Goal: Task Accomplishment & Management: Use online tool/utility

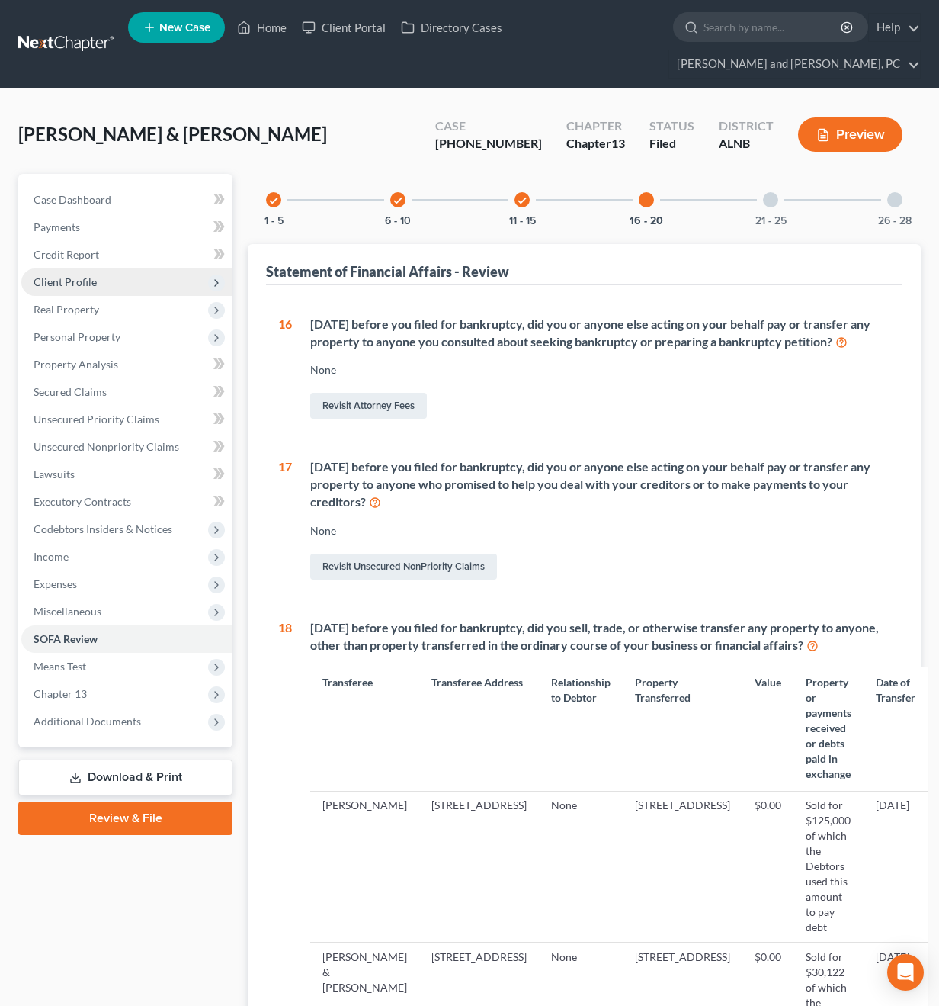
click at [75, 275] on span "Client Profile" at bounding box center [65, 281] width 63 height 13
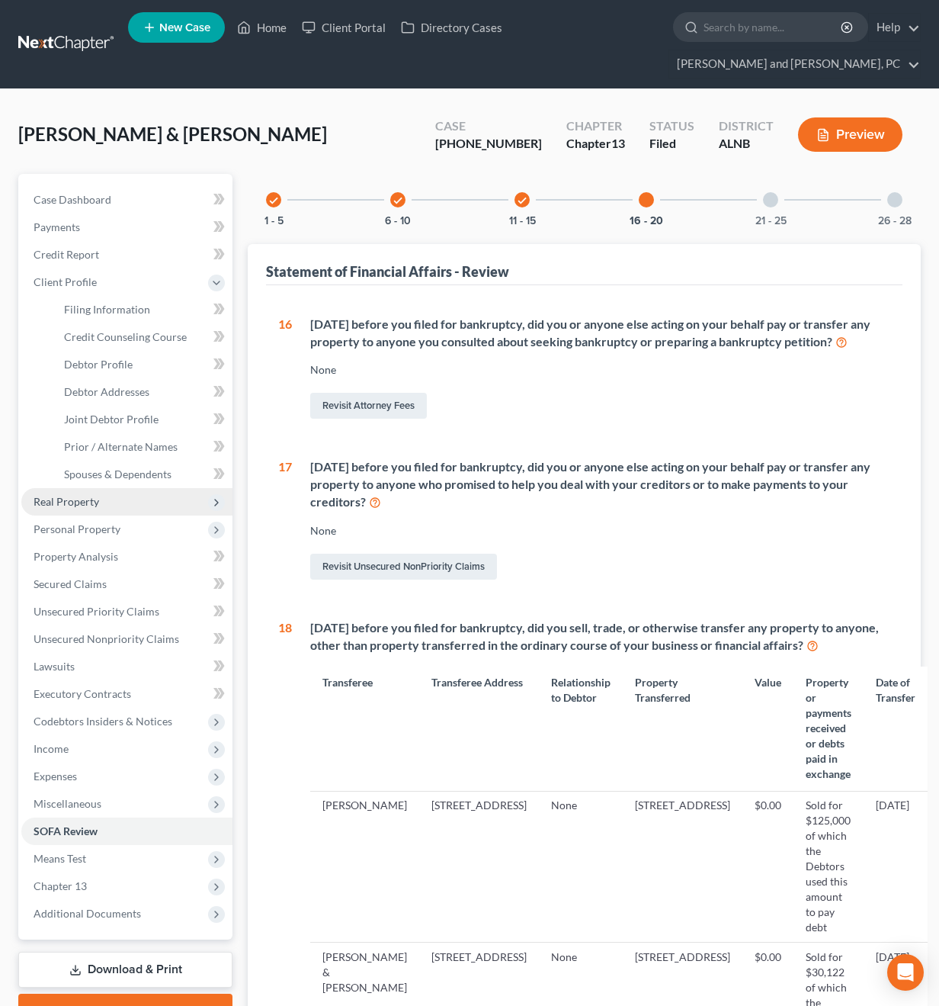
click at [82, 495] on span "Real Property" at bounding box center [67, 501] width 66 height 13
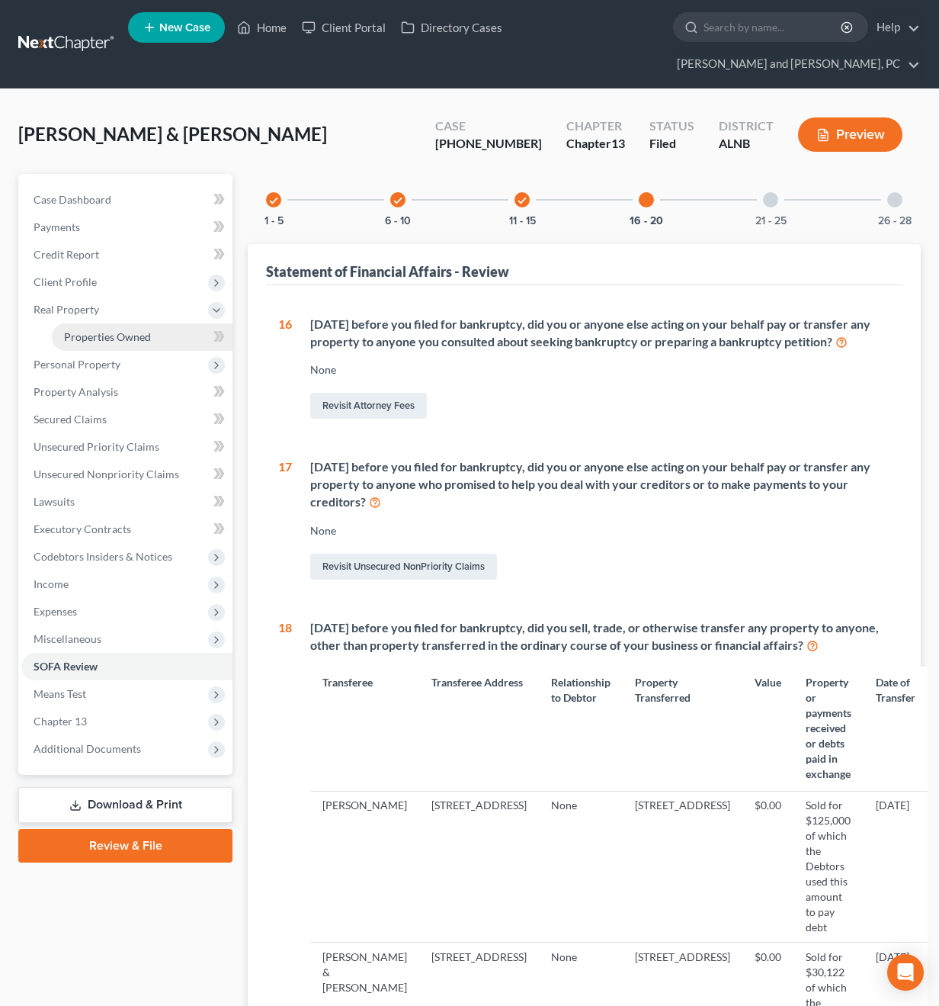
click at [80, 330] on span "Properties Owned" at bounding box center [107, 336] width 87 height 13
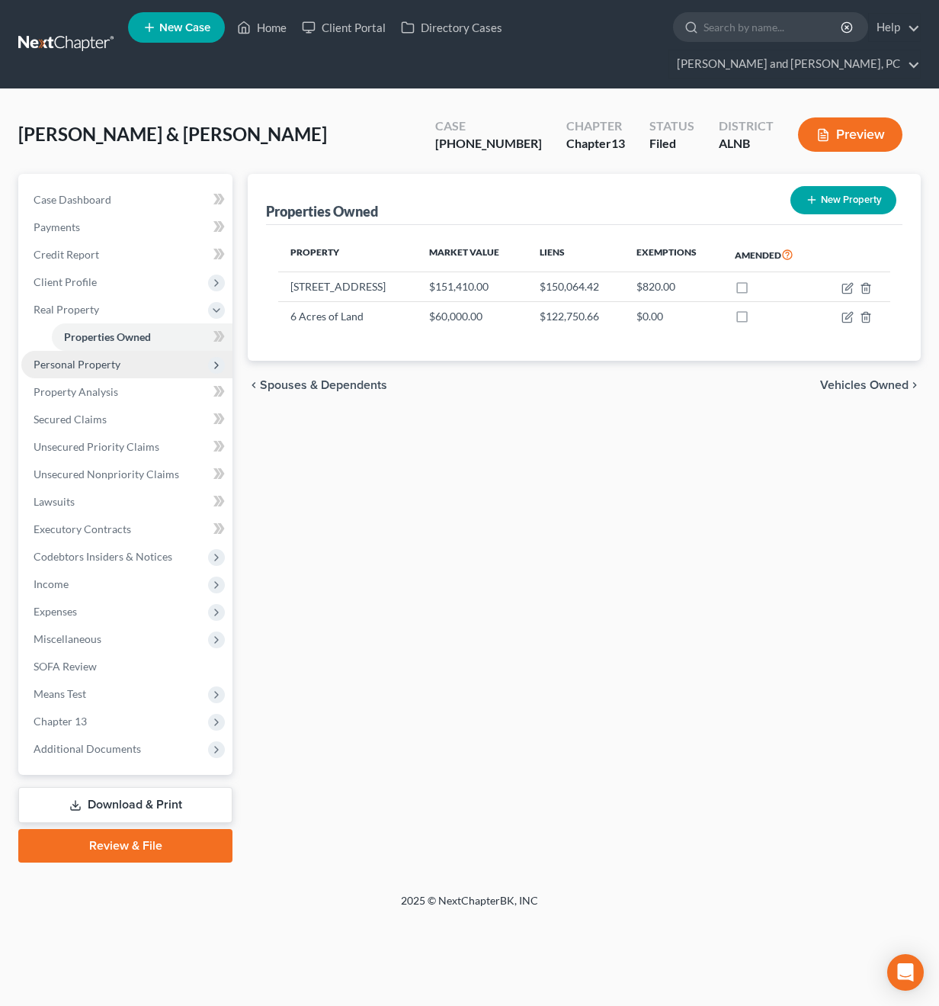
click at [72, 358] on span "Personal Property" at bounding box center [77, 364] width 87 height 13
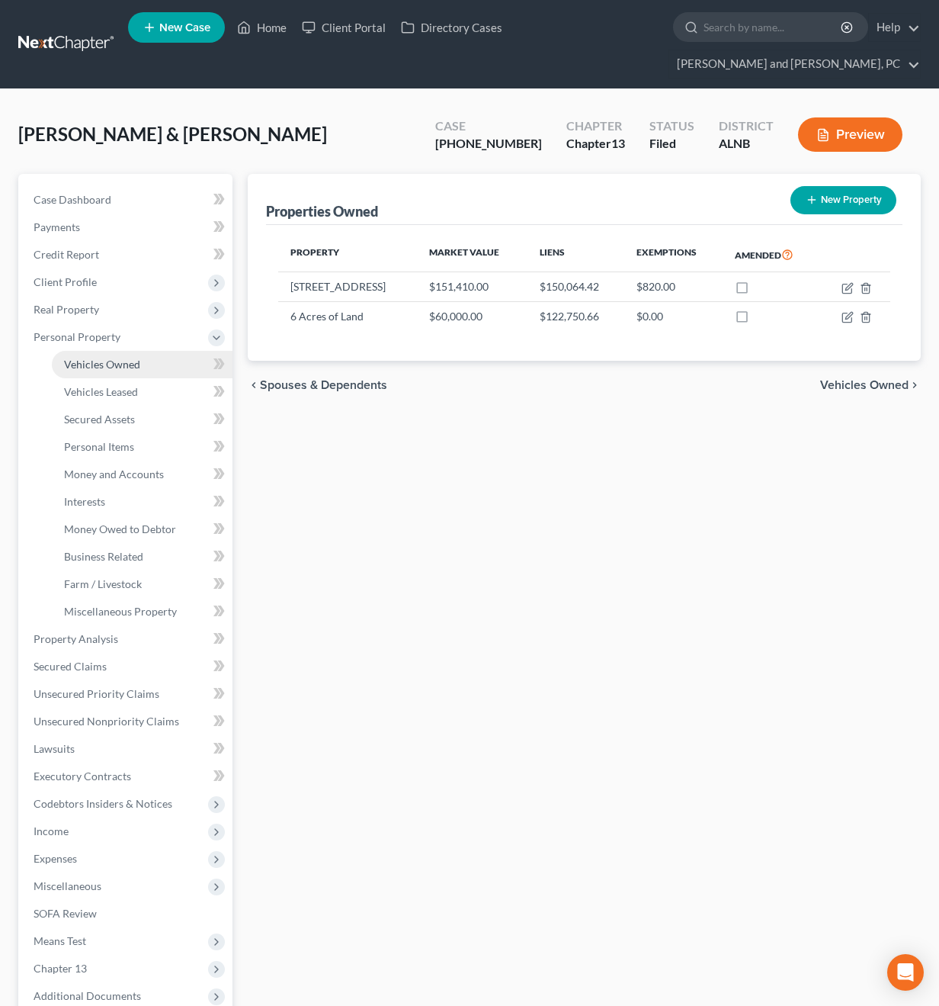
click at [76, 358] on span "Vehicles Owned" at bounding box center [102, 364] width 76 height 13
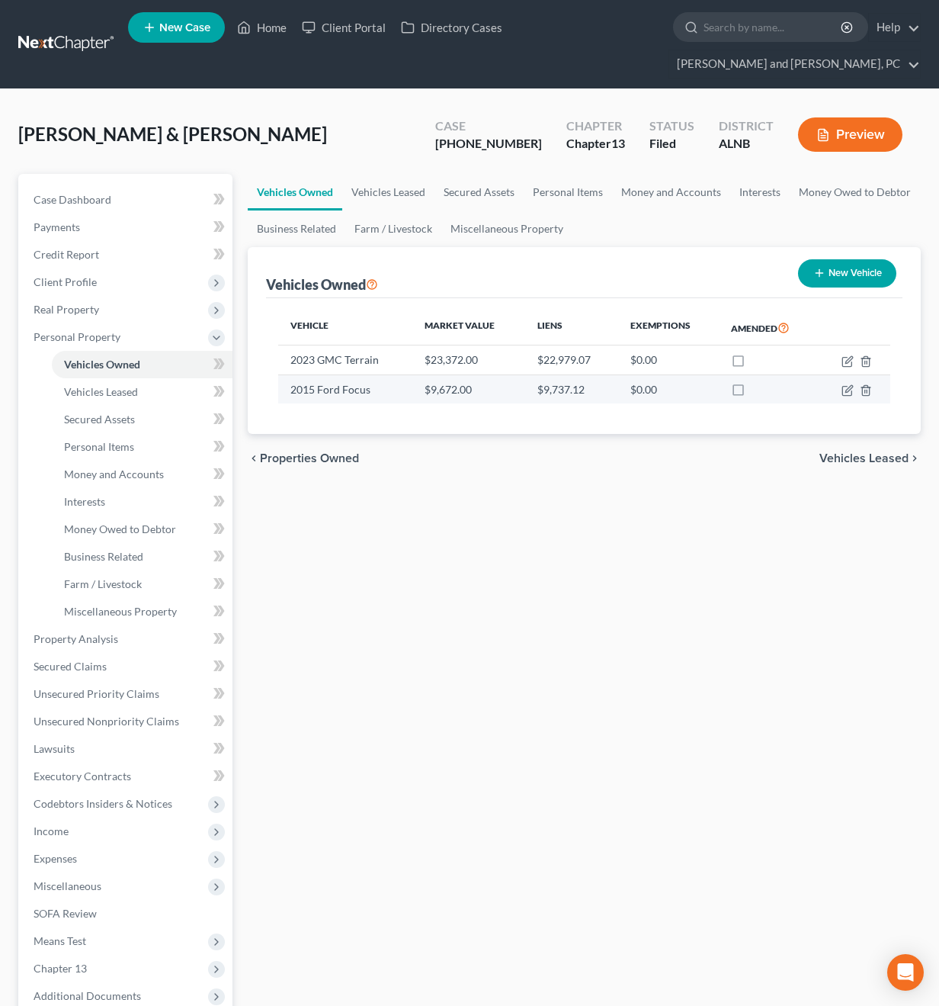
click at [361, 374] on td "2015 Ford Focus" at bounding box center [345, 388] width 134 height 29
click at [334, 374] on td "2015 Ford Focus" at bounding box center [345, 388] width 134 height 29
click at [333, 378] on div "Vehicle Market Value Liens Exemptions Amended 2023 GMC Terrain $23,372.00 $22,9…" at bounding box center [584, 366] width 637 height 136
click at [332, 374] on td "2015 Ford Focus" at bounding box center [345, 388] width 134 height 29
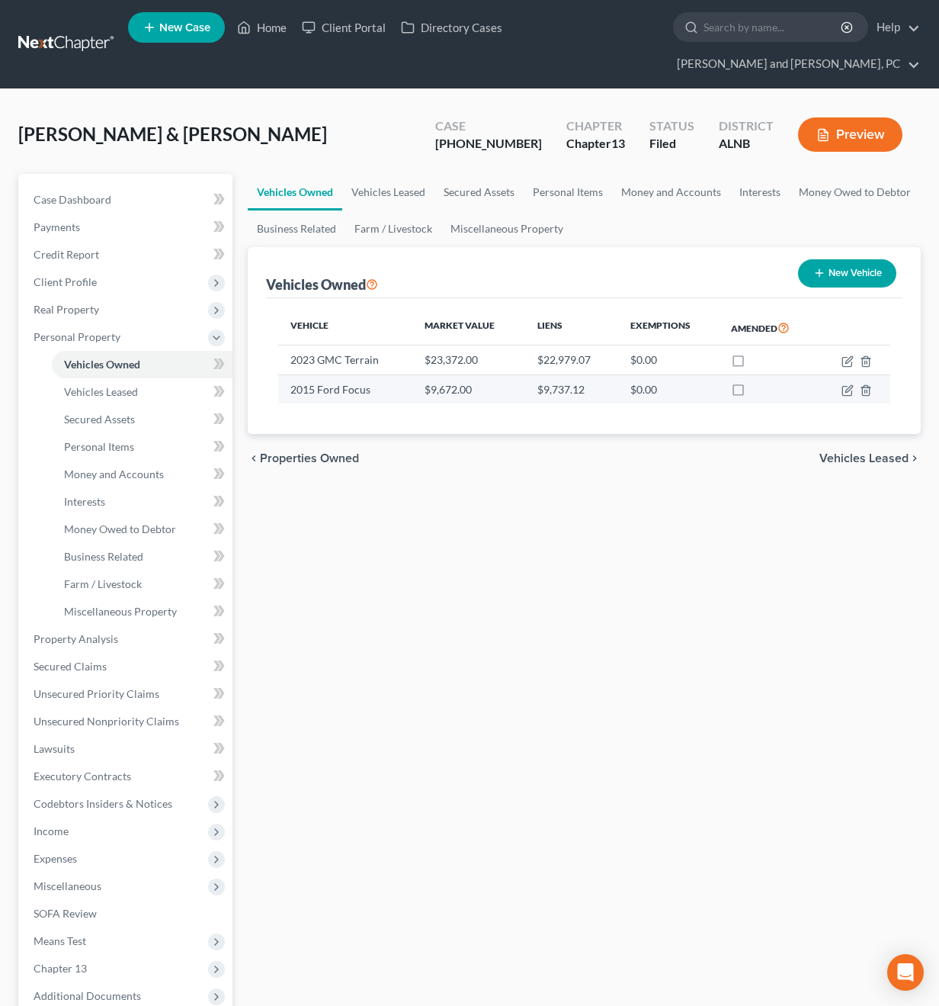
click at [332, 374] on td "2015 Ford Focus" at bounding box center [345, 388] width 134 height 29
click at [342, 374] on td "2015 Ford Focus" at bounding box center [345, 388] width 134 height 29
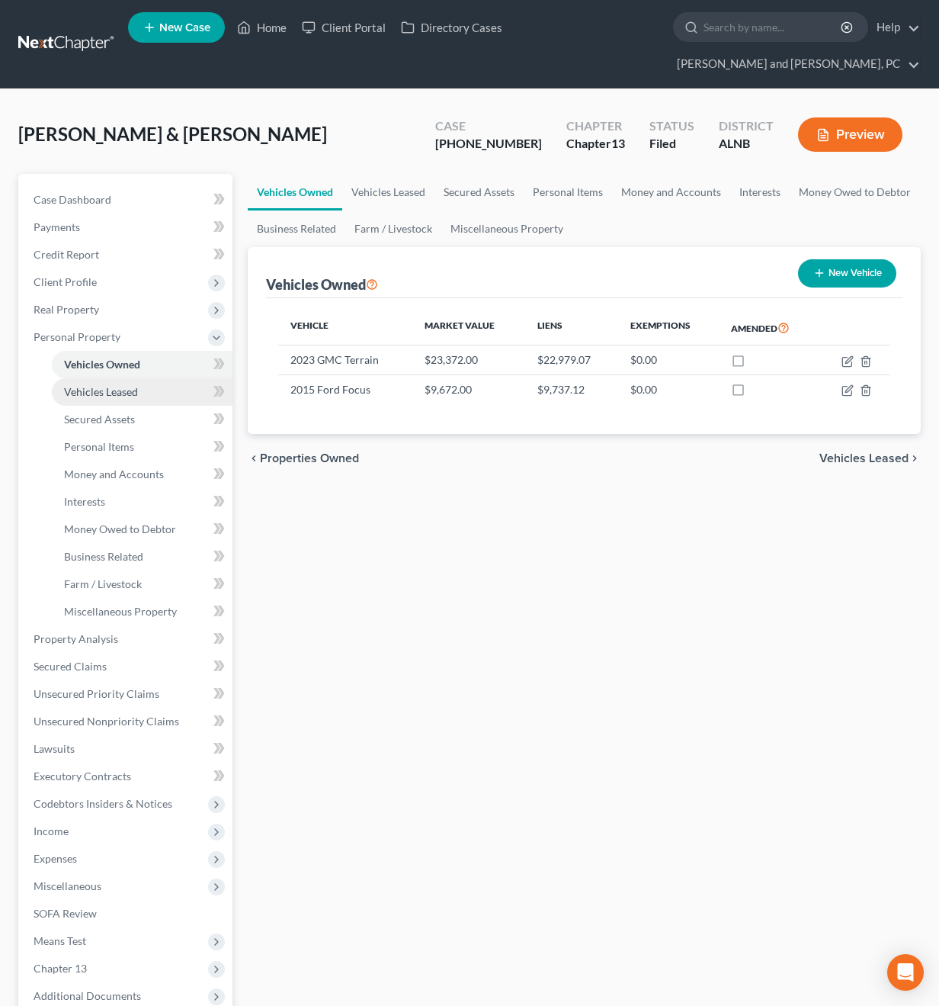
click at [129, 385] on span "Vehicles Leased" at bounding box center [101, 391] width 74 height 13
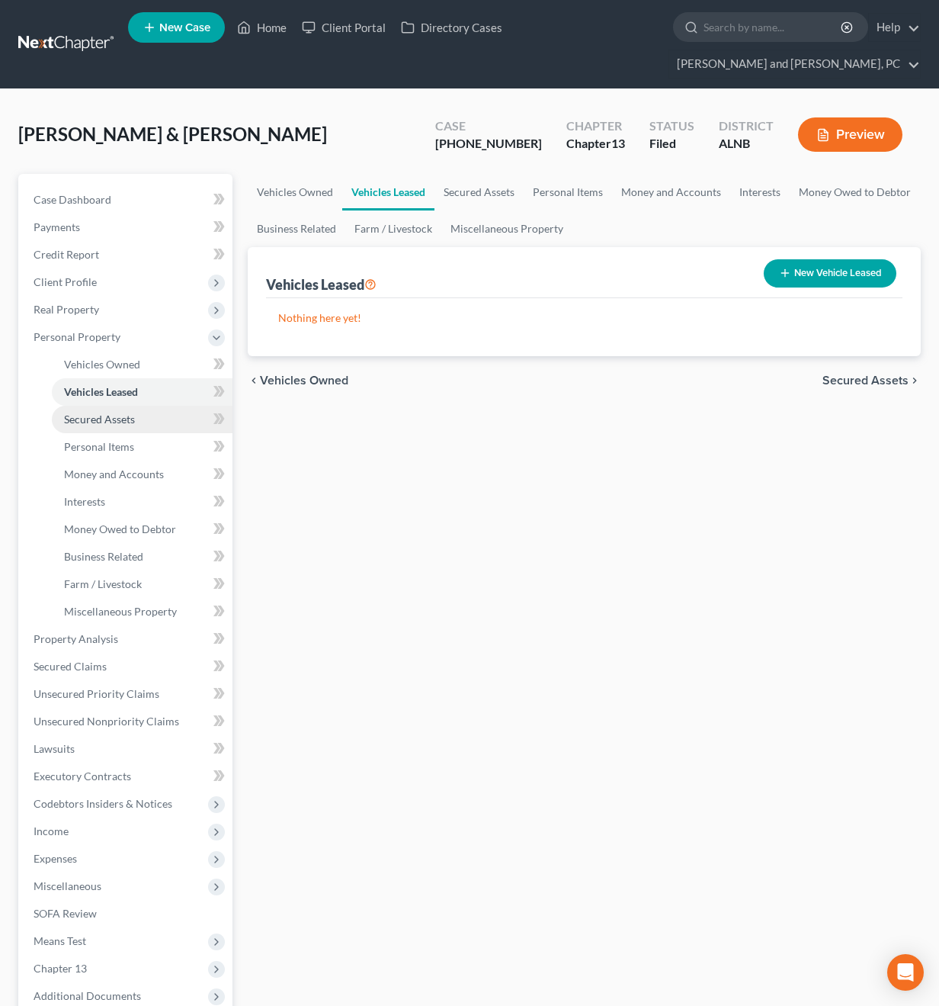
click at [125, 413] on span "Secured Assets" at bounding box center [99, 419] width 71 height 13
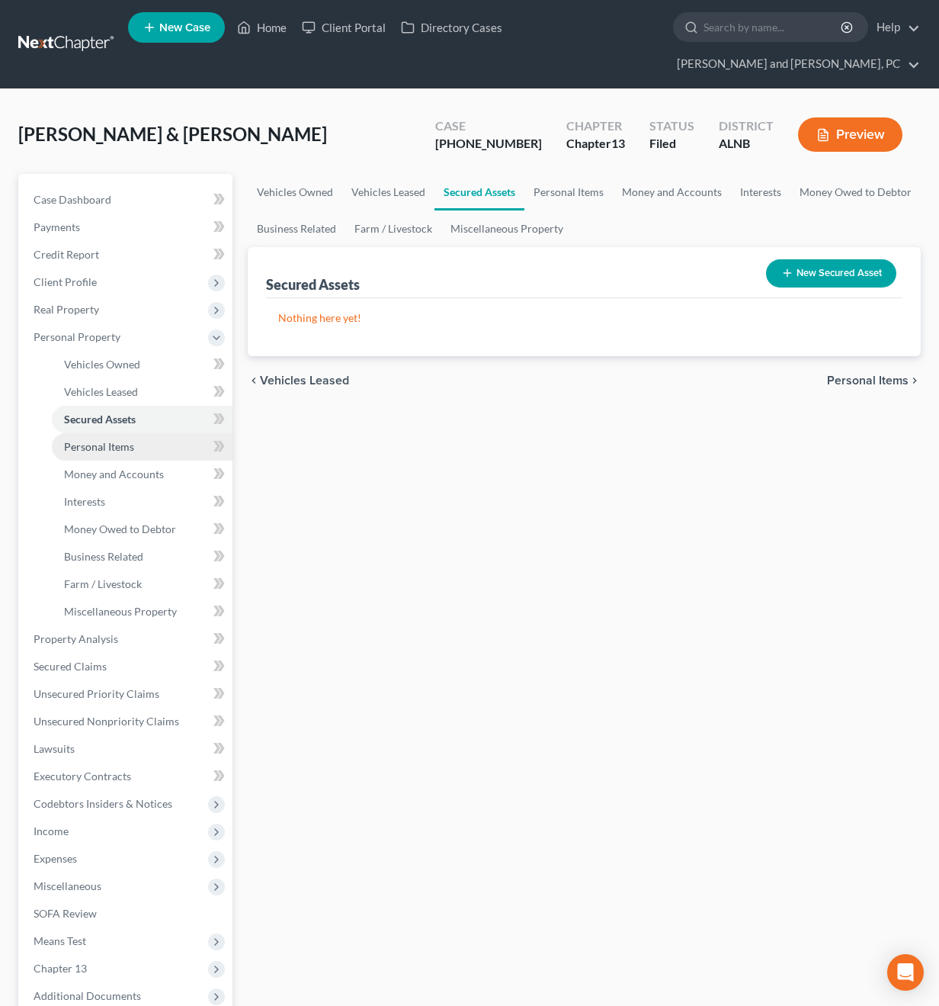
click at [132, 440] on span "Personal Items" at bounding box center [99, 446] width 70 height 13
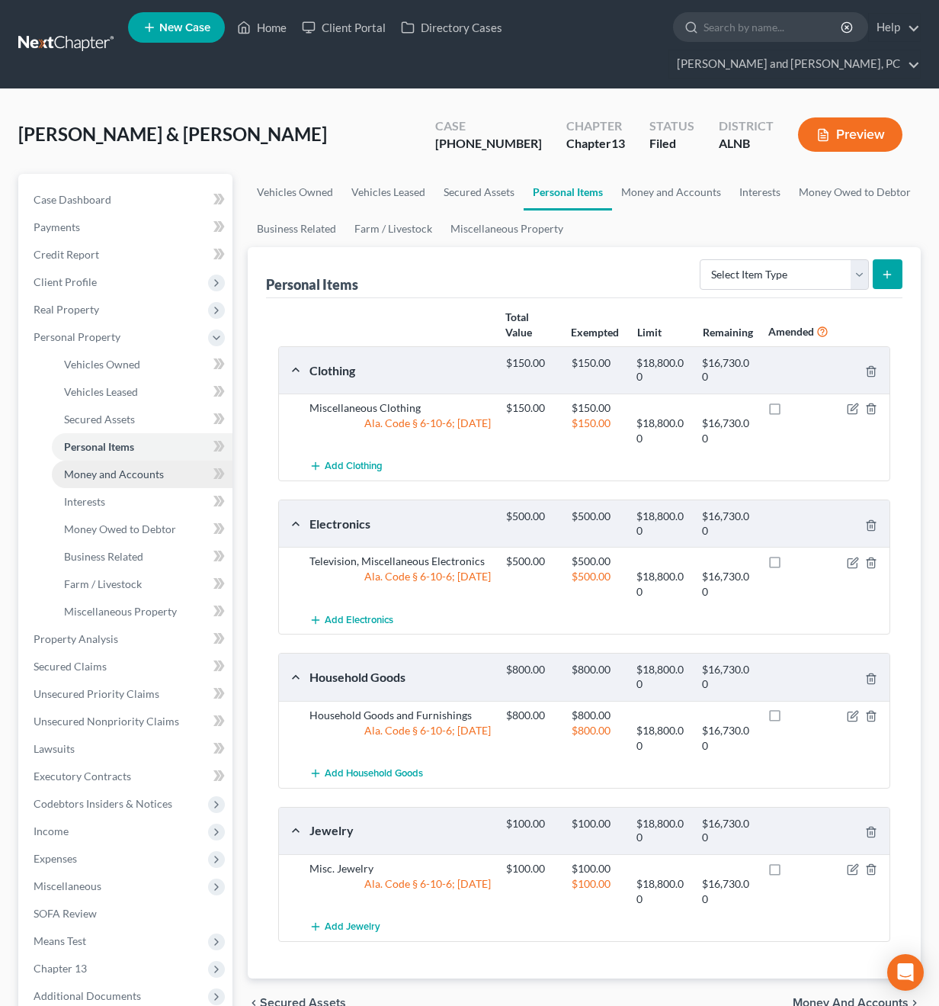
click at [136, 461] on link "Money and Accounts" at bounding box center [142, 474] width 181 height 27
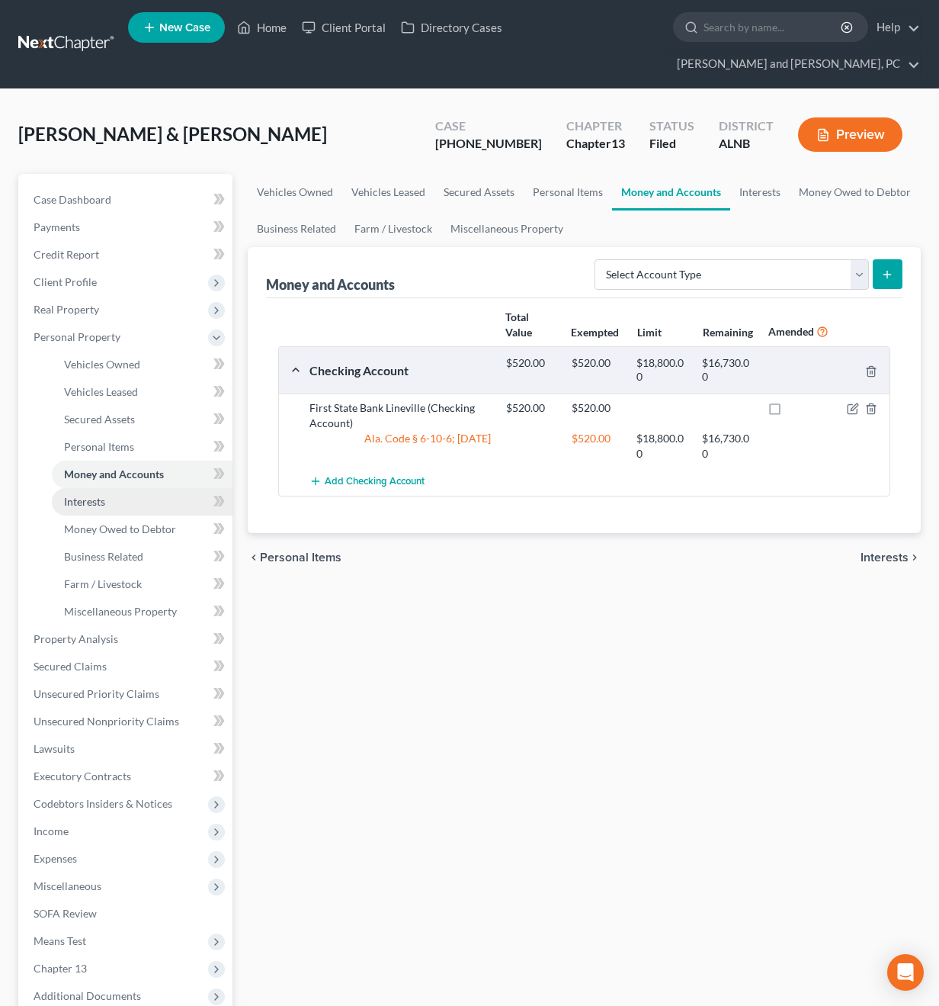
click at [105, 495] on span "Interests" at bounding box center [84, 501] width 41 height 13
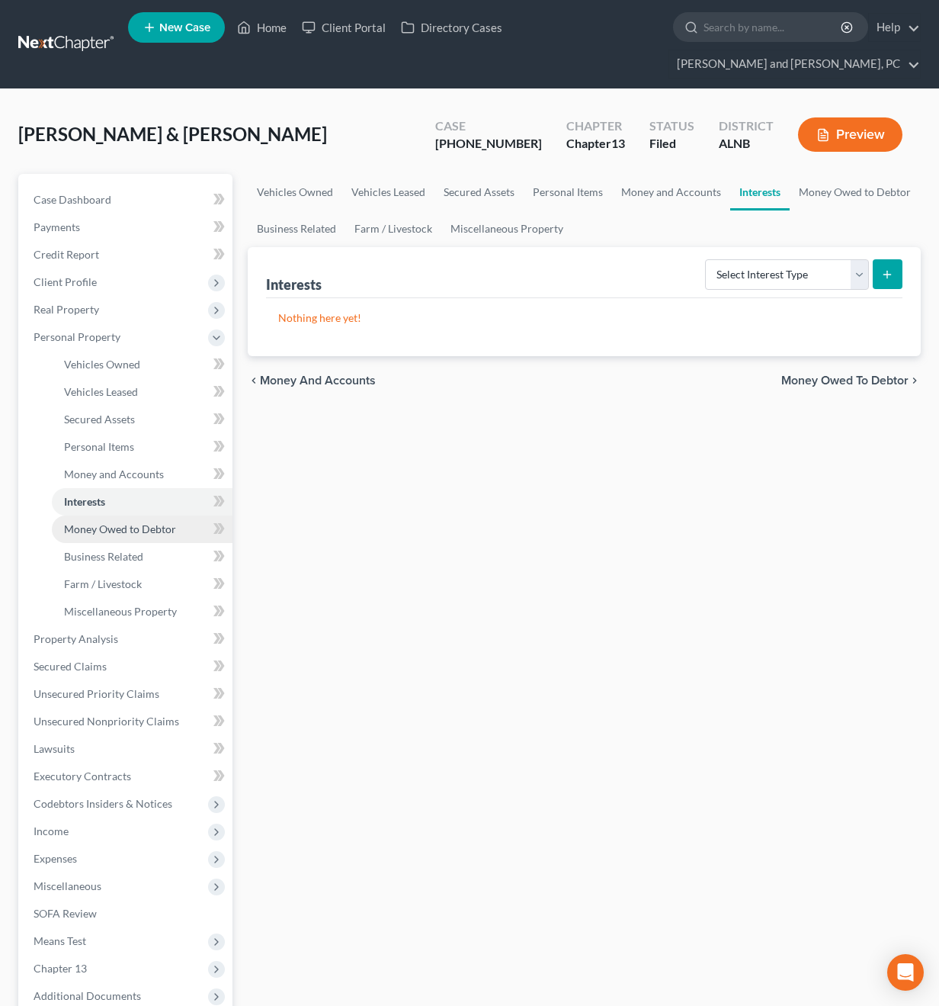
click at [111, 522] on span "Money Owed to Debtor" at bounding box center [120, 528] width 112 height 13
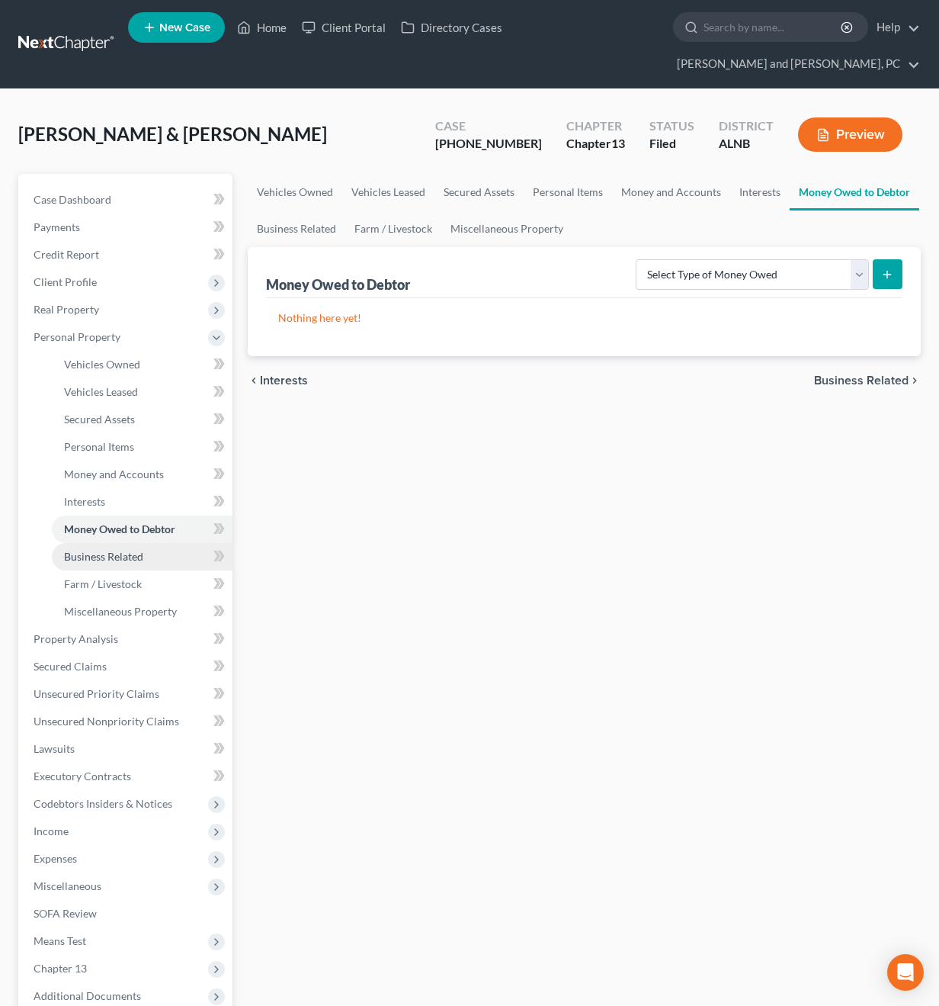
click at [115, 550] on span "Business Related" at bounding box center [103, 556] width 79 height 13
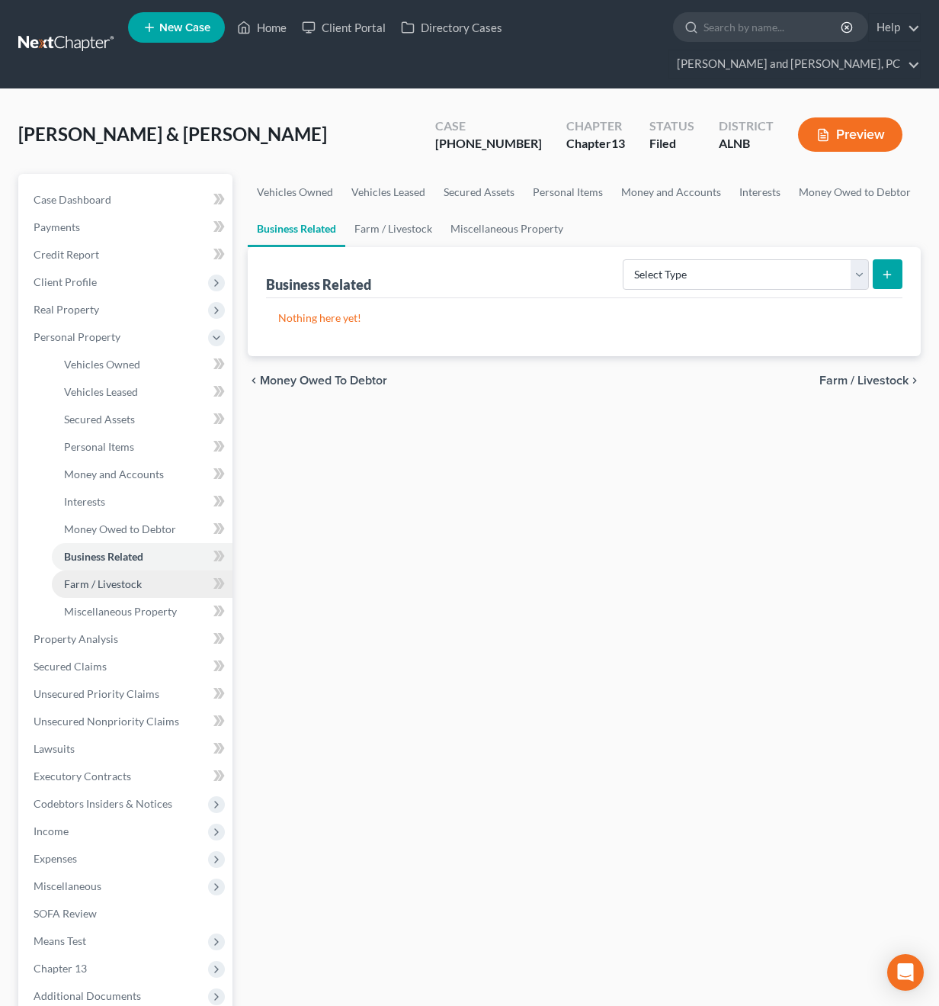
click at [117, 577] on span "Farm / Livestock" at bounding box center [103, 583] width 78 height 13
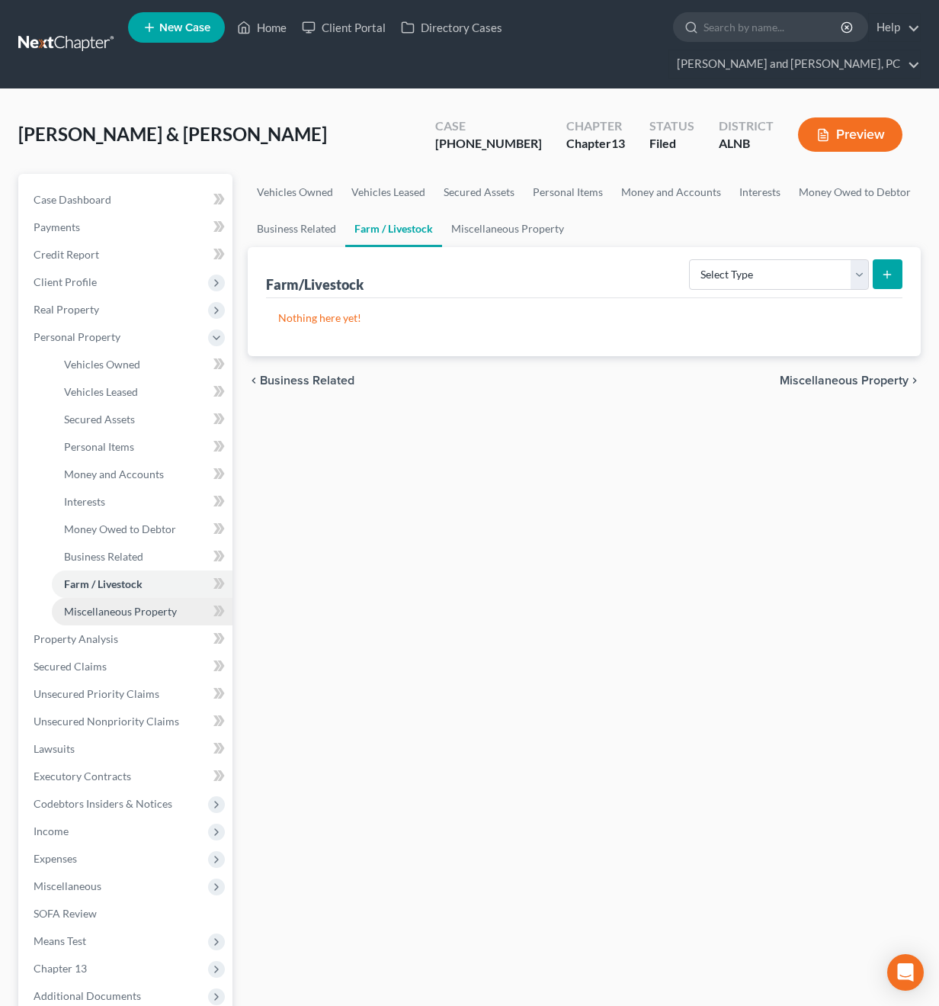
click at [118, 605] on span "Miscellaneous Property" at bounding box center [120, 611] width 113 height 13
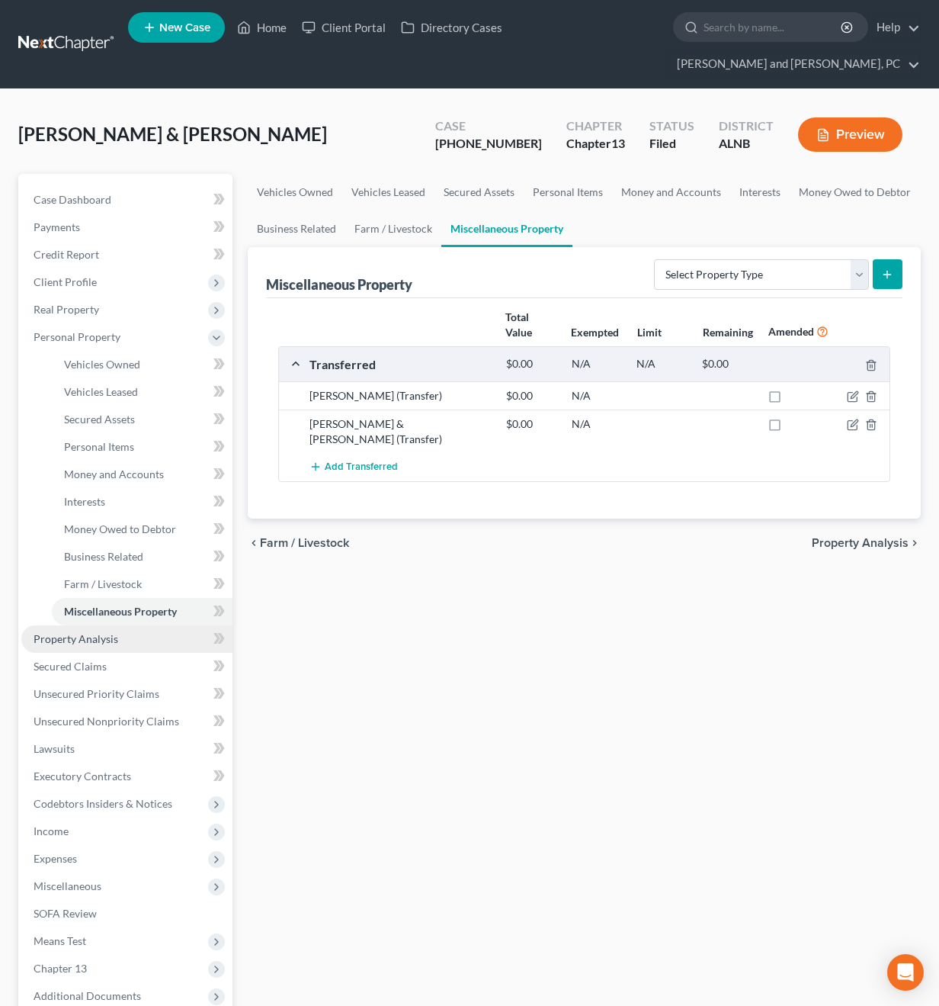
click at [108, 632] on span "Property Analysis" at bounding box center [76, 638] width 85 height 13
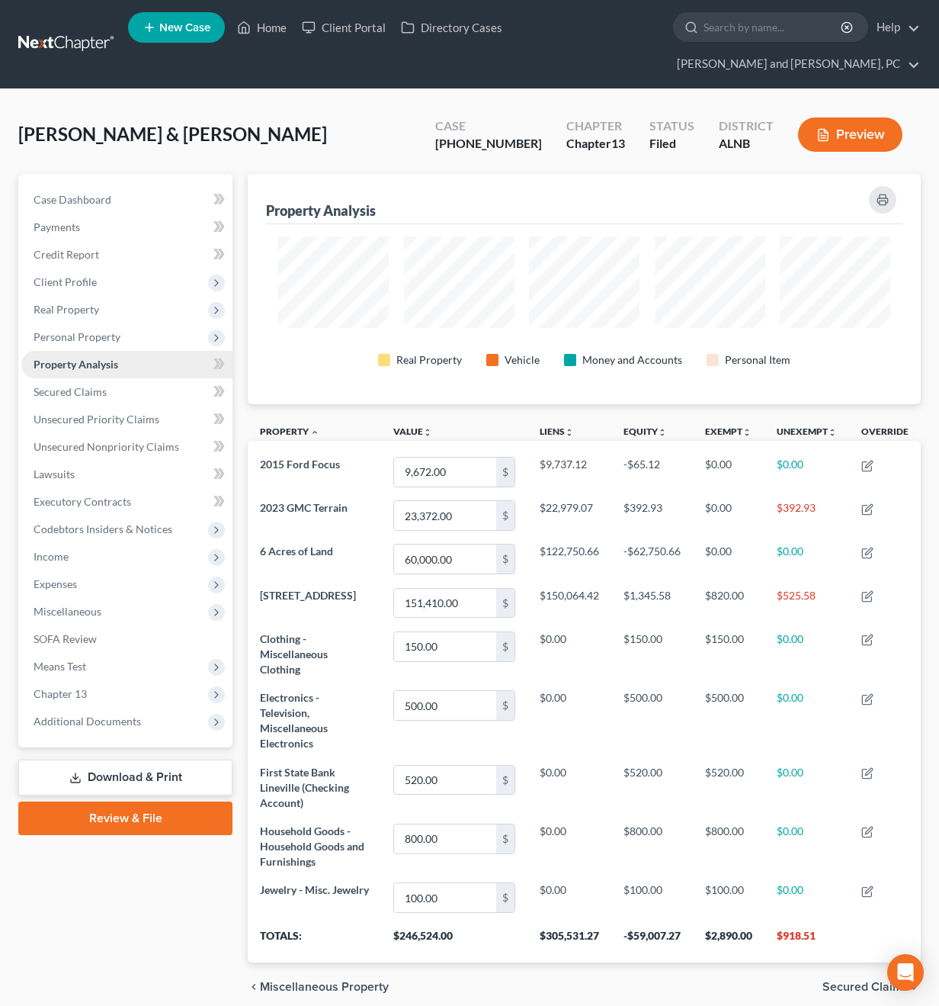
scroll to position [230, 673]
click at [83, 385] on span "Secured Claims" at bounding box center [70, 391] width 73 height 13
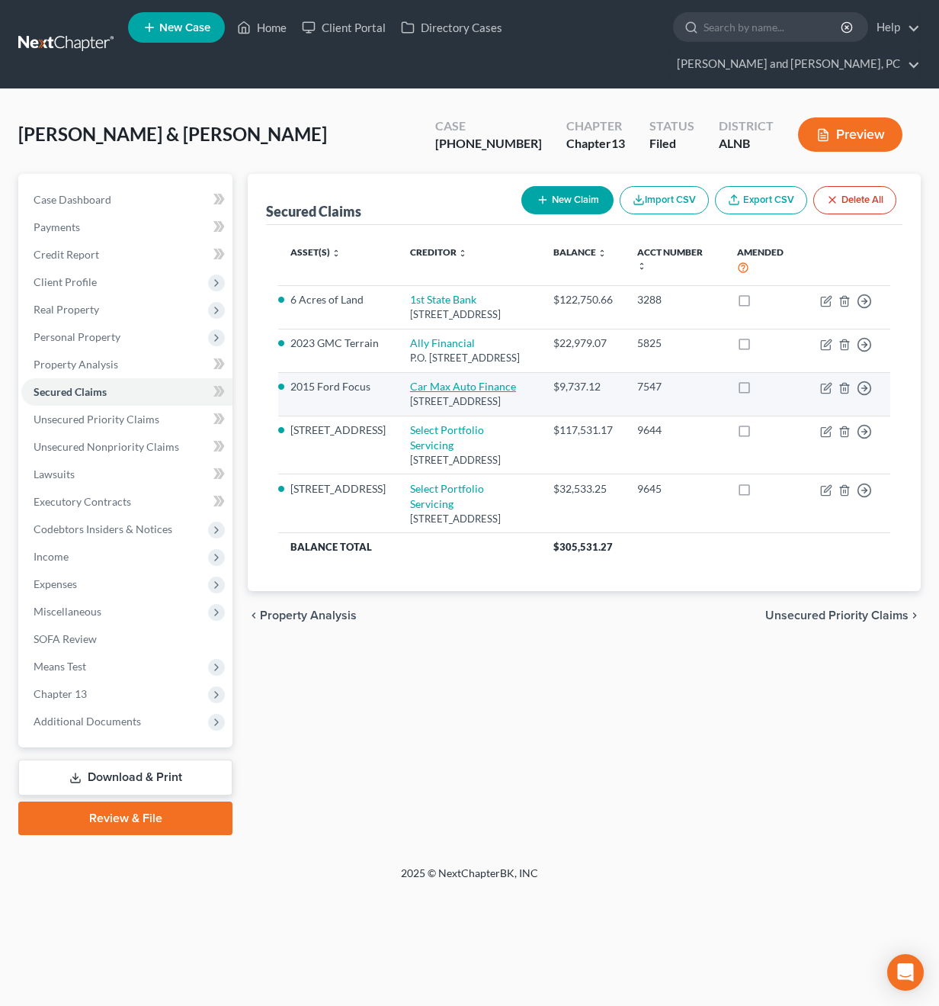
click at [442, 385] on link "Car Max Auto Finance" at bounding box center [463, 386] width 106 height 13
select select "48"
select select "0"
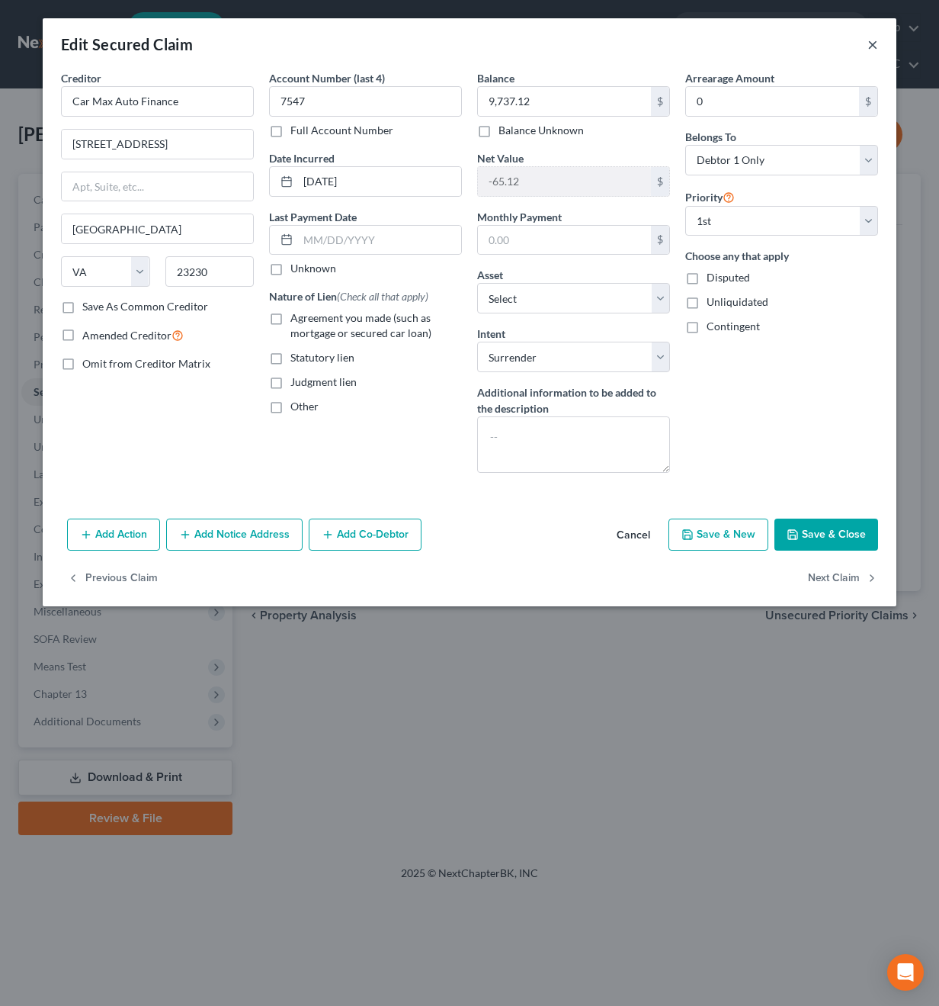
click at [874, 44] on button "×" at bounding box center [873, 44] width 11 height 18
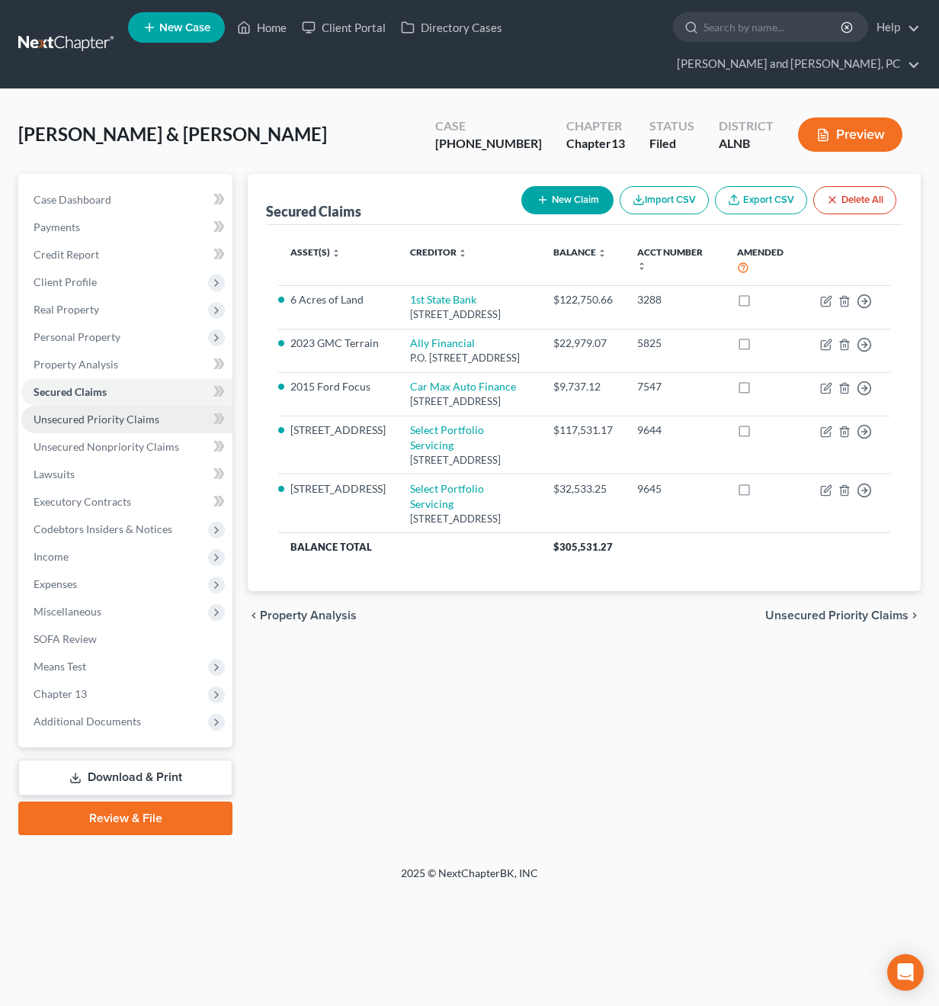
click at [70, 413] on span "Unsecured Priority Claims" at bounding box center [97, 419] width 126 height 13
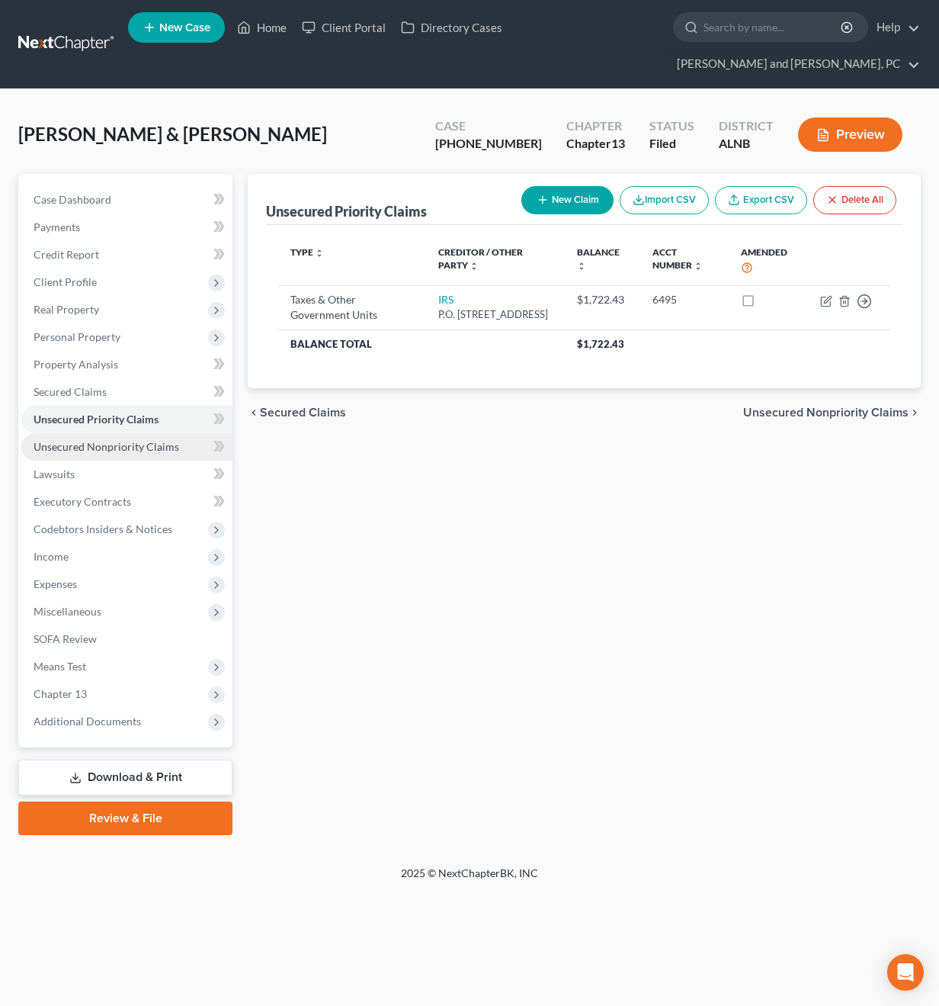
click at [71, 433] on link "Unsecured Nonpriority Claims" at bounding box center [126, 446] width 211 height 27
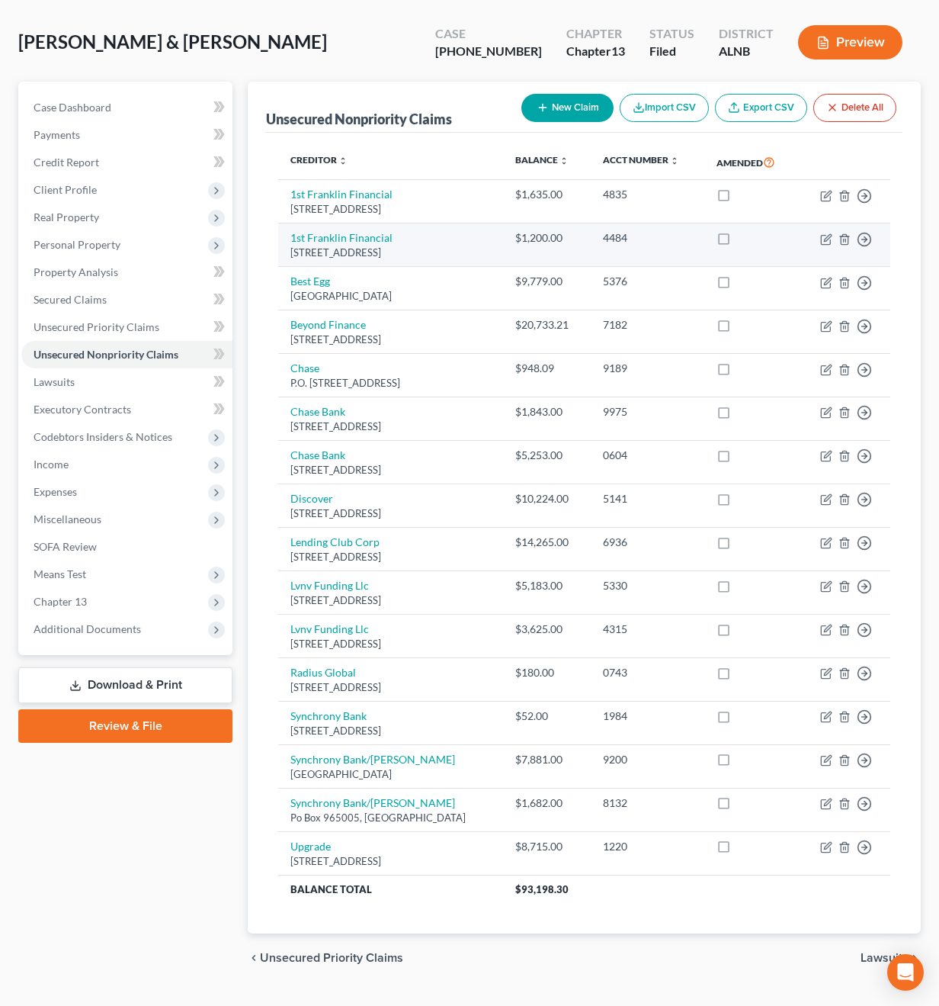
scroll to position [92, 0]
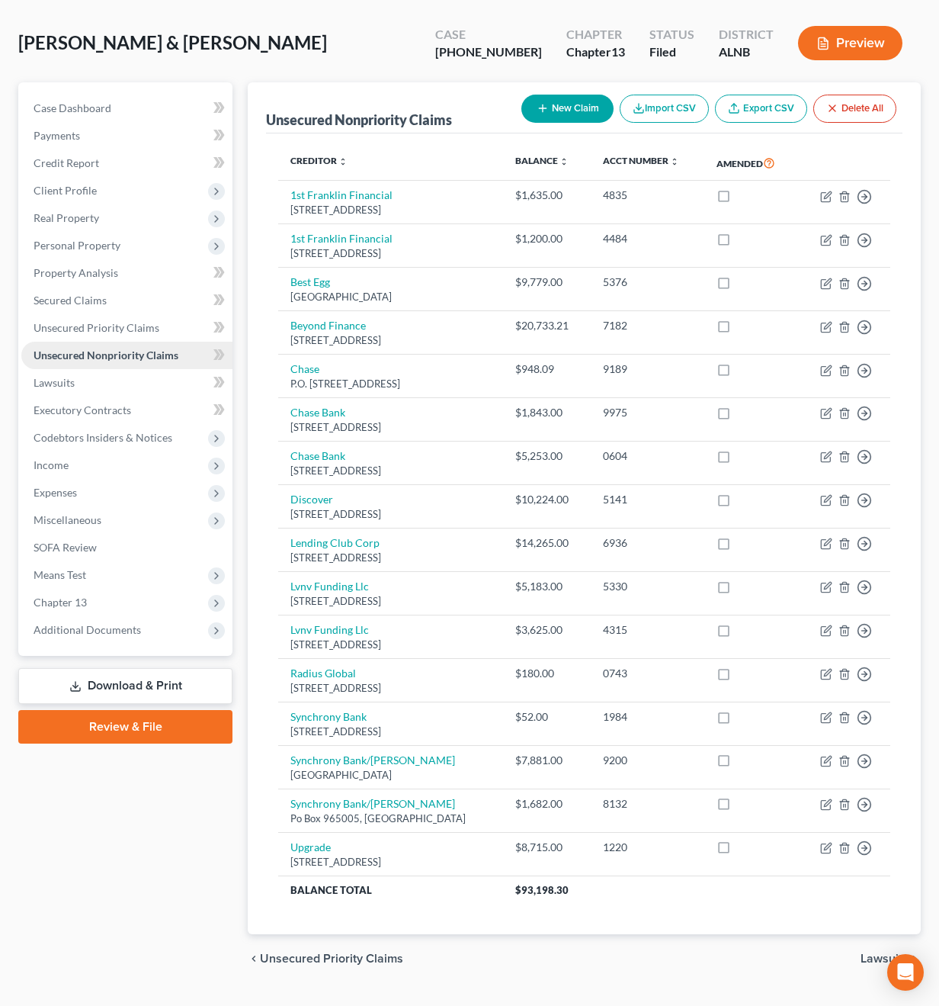
click at [50, 342] on link "Unsecured Nonpriority Claims" at bounding box center [126, 355] width 211 height 27
click at [53, 376] on span "Lawsuits" at bounding box center [54, 382] width 41 height 13
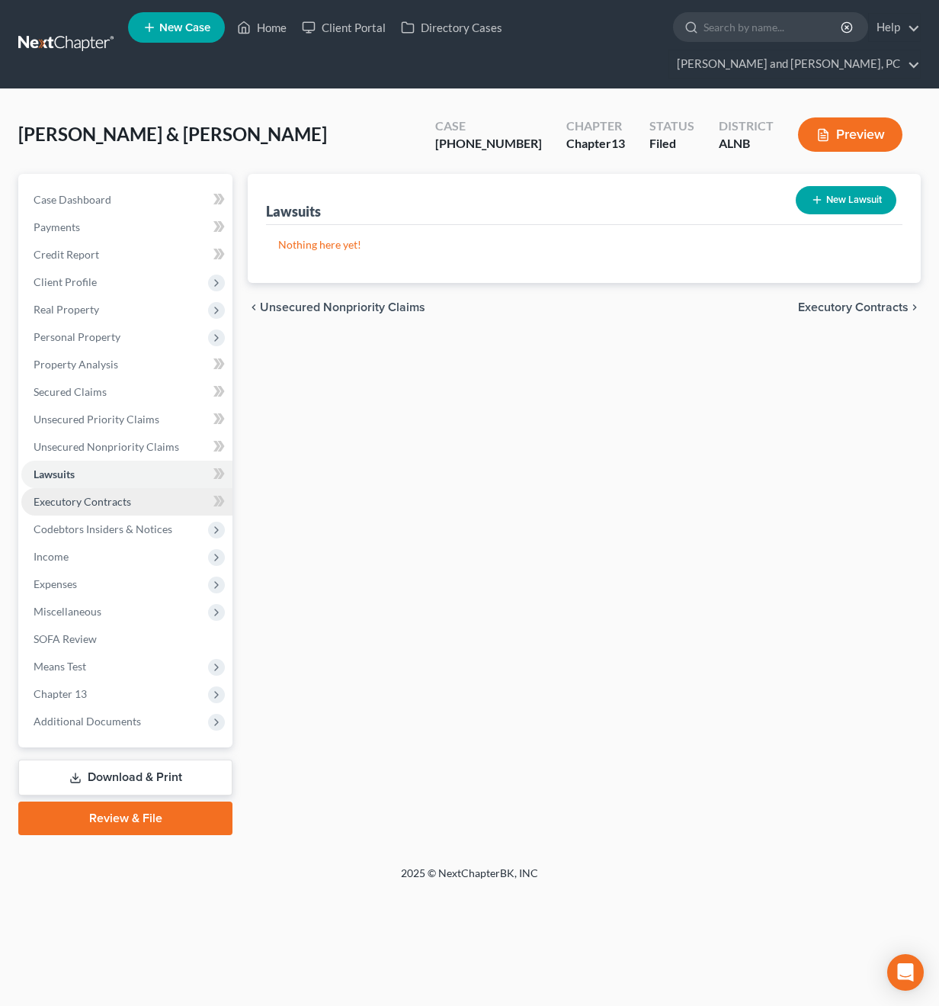
click at [77, 495] on span "Executory Contracts" at bounding box center [83, 501] width 98 height 13
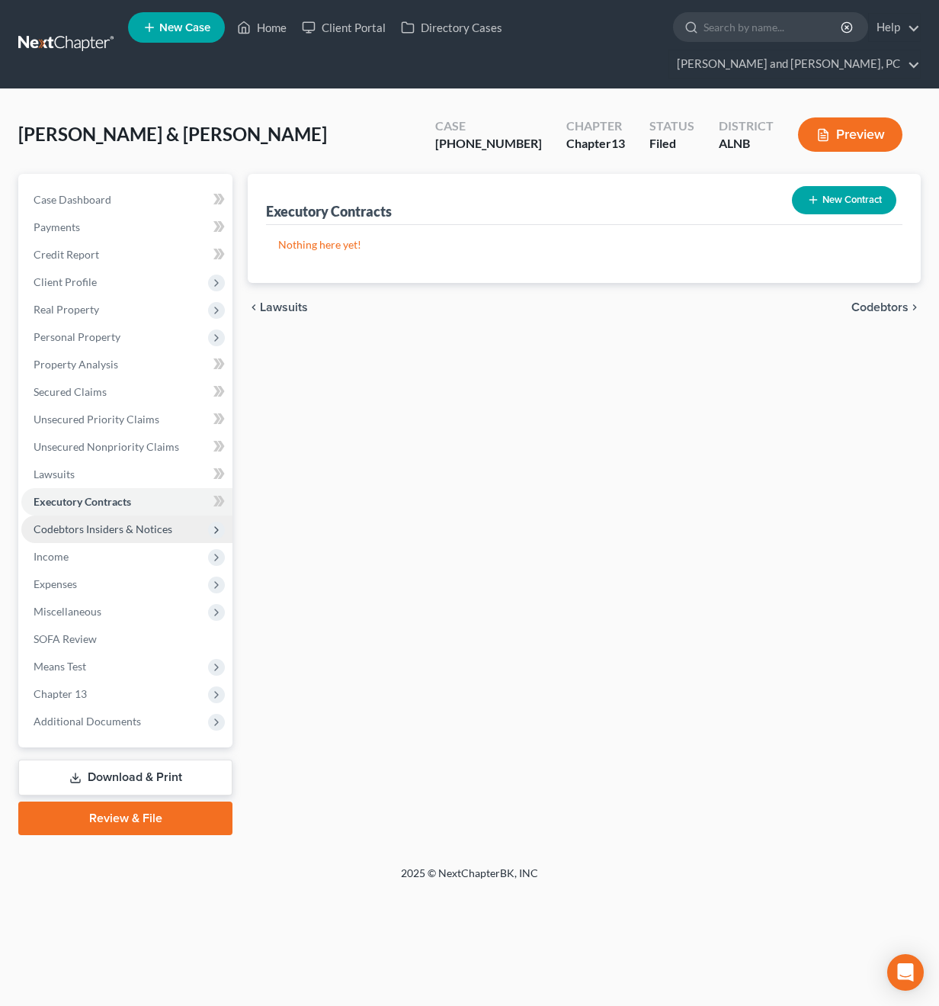
click at [95, 515] on span "Codebtors Insiders & Notices" at bounding box center [126, 528] width 211 height 27
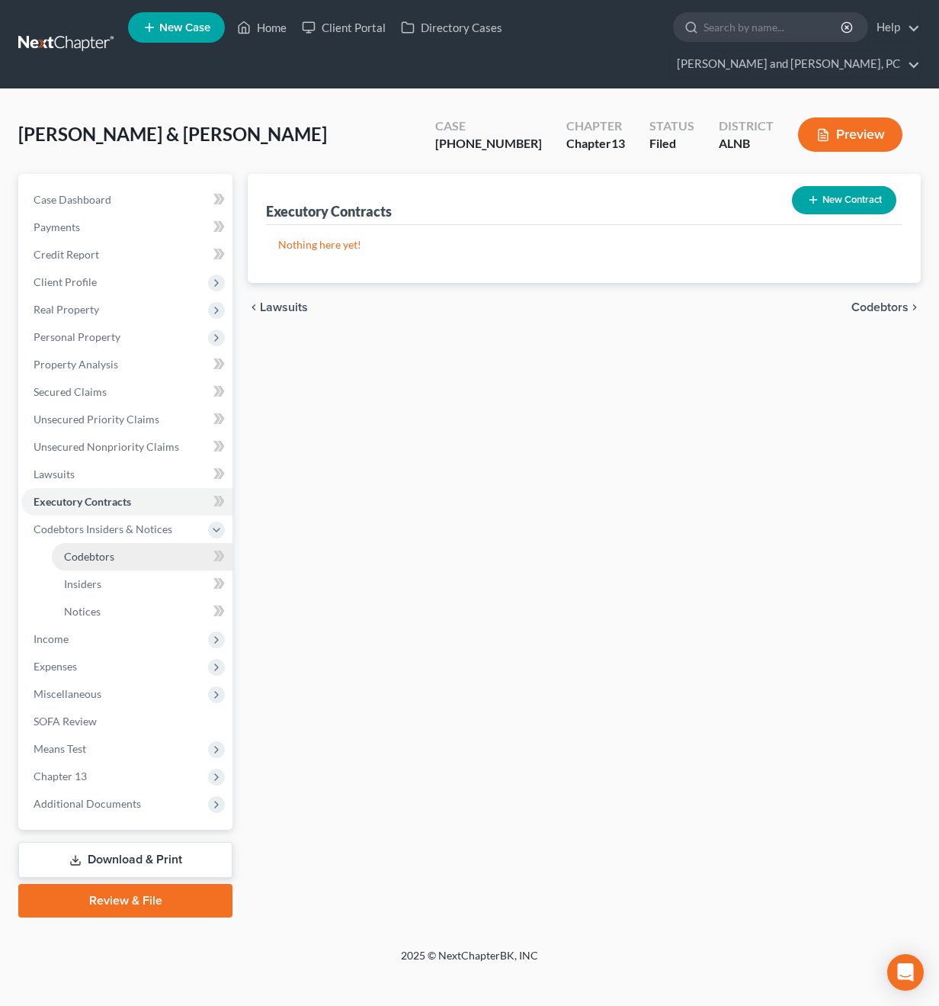
click at [93, 550] on span "Codebtors" at bounding box center [89, 556] width 50 height 13
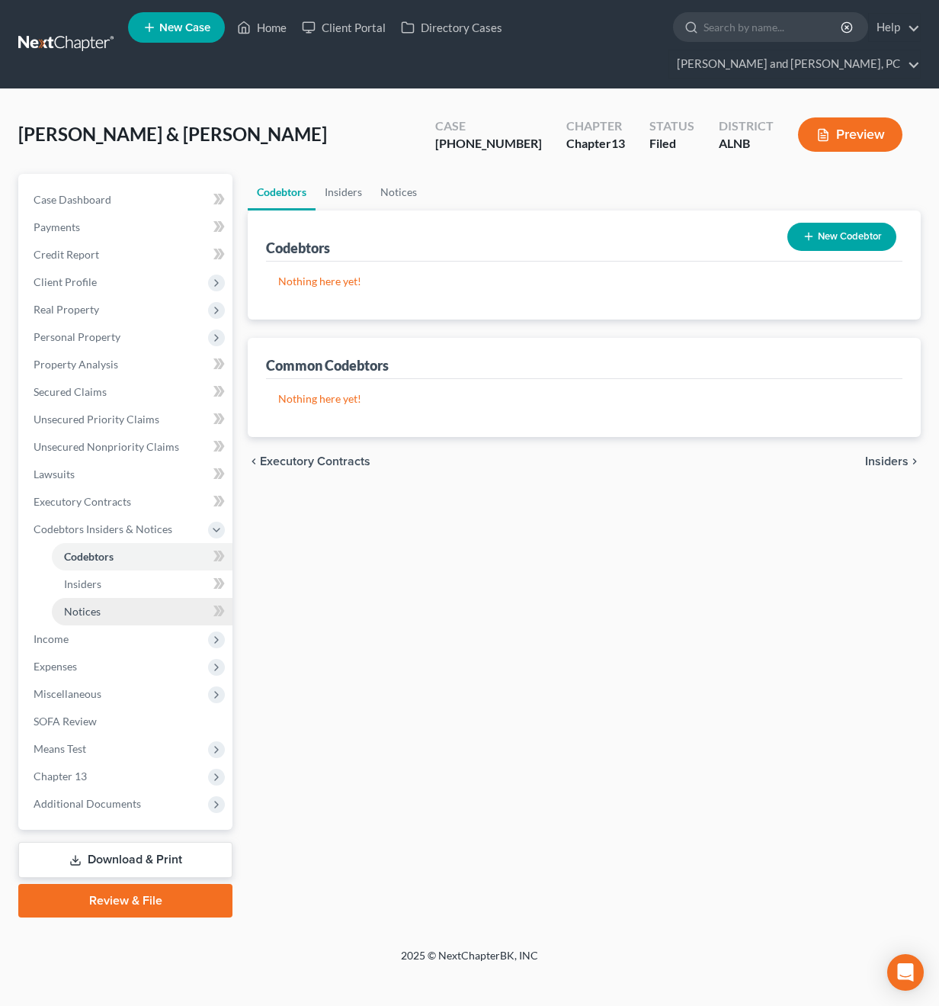
click at [87, 598] on link "Notices" at bounding box center [142, 611] width 181 height 27
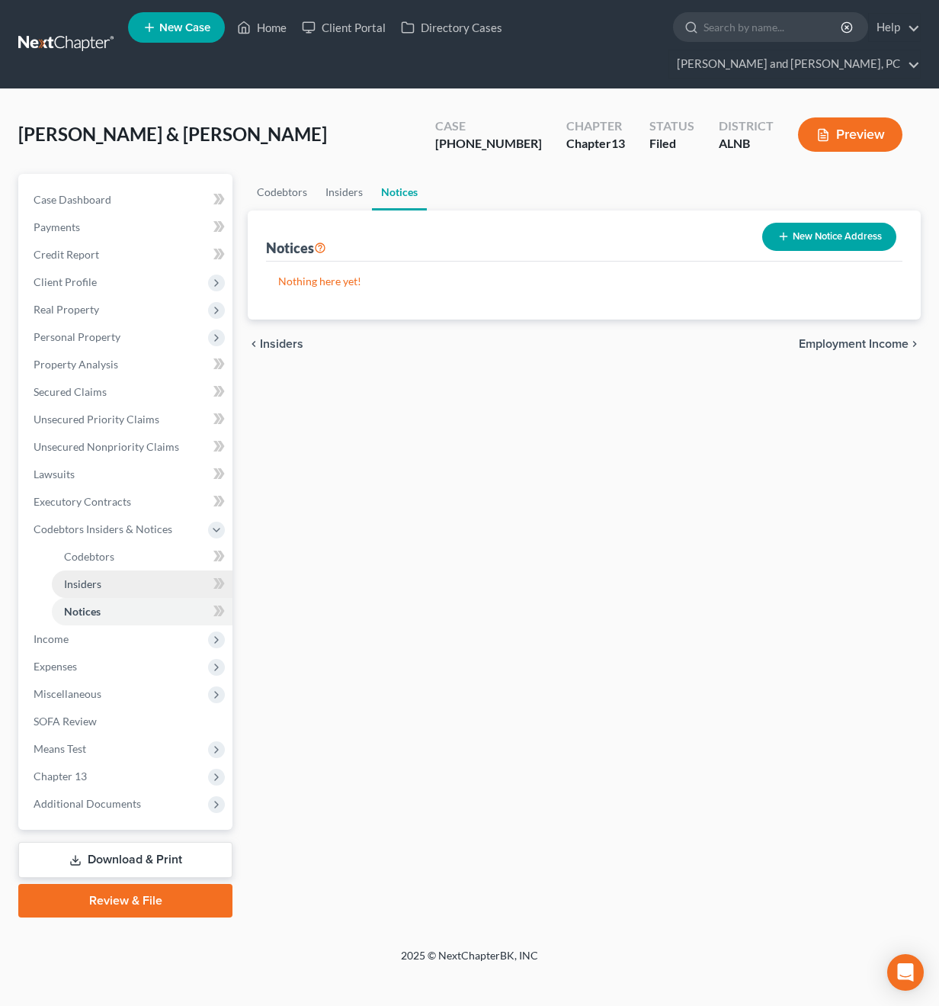
click at [88, 577] on span "Insiders" at bounding box center [82, 583] width 37 height 13
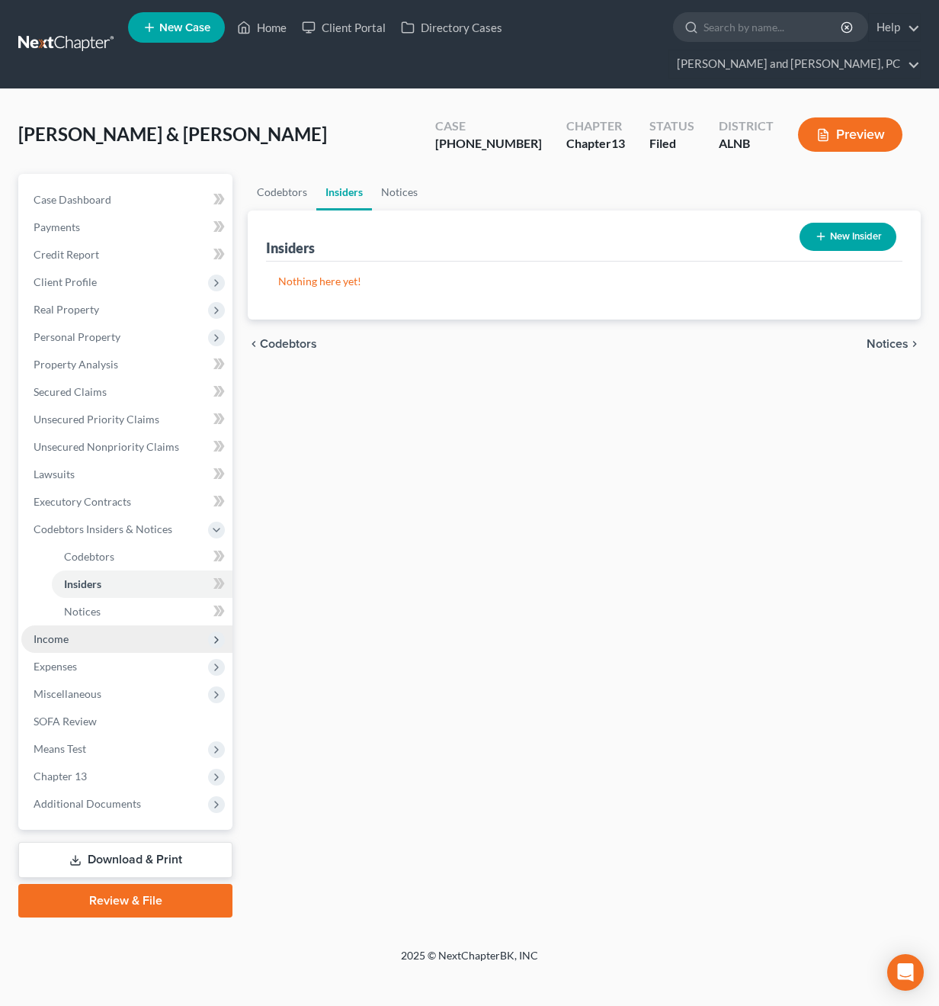
click at [73, 625] on span "Income" at bounding box center [126, 638] width 211 height 27
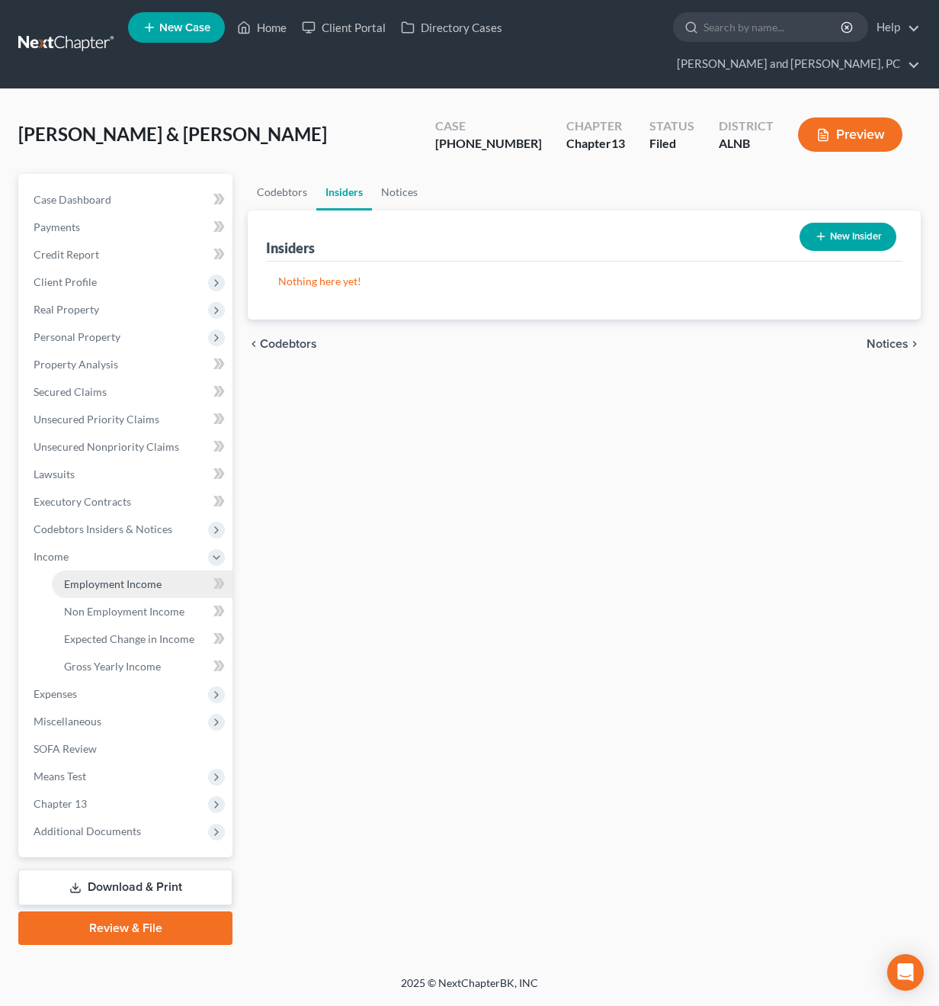
click at [98, 577] on span "Employment Income" at bounding box center [113, 583] width 98 height 13
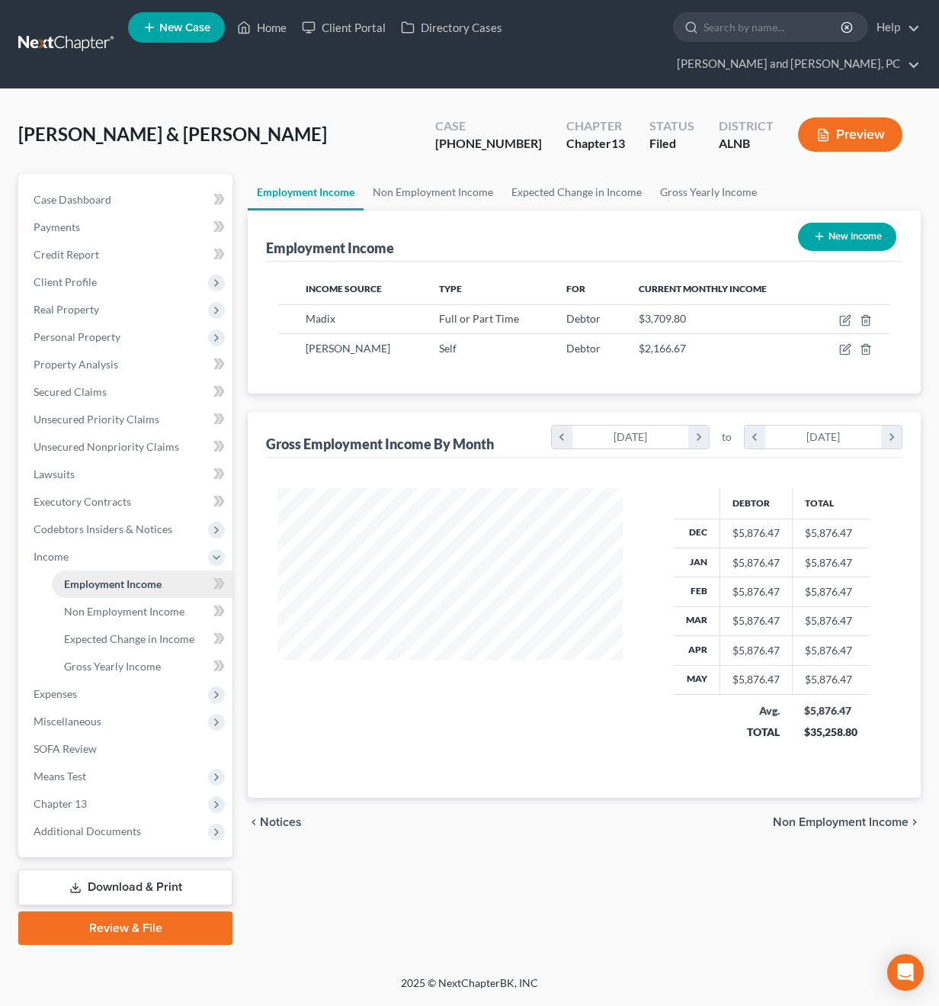
scroll to position [273, 375]
click at [135, 605] on span "Non Employment Income" at bounding box center [124, 611] width 120 height 13
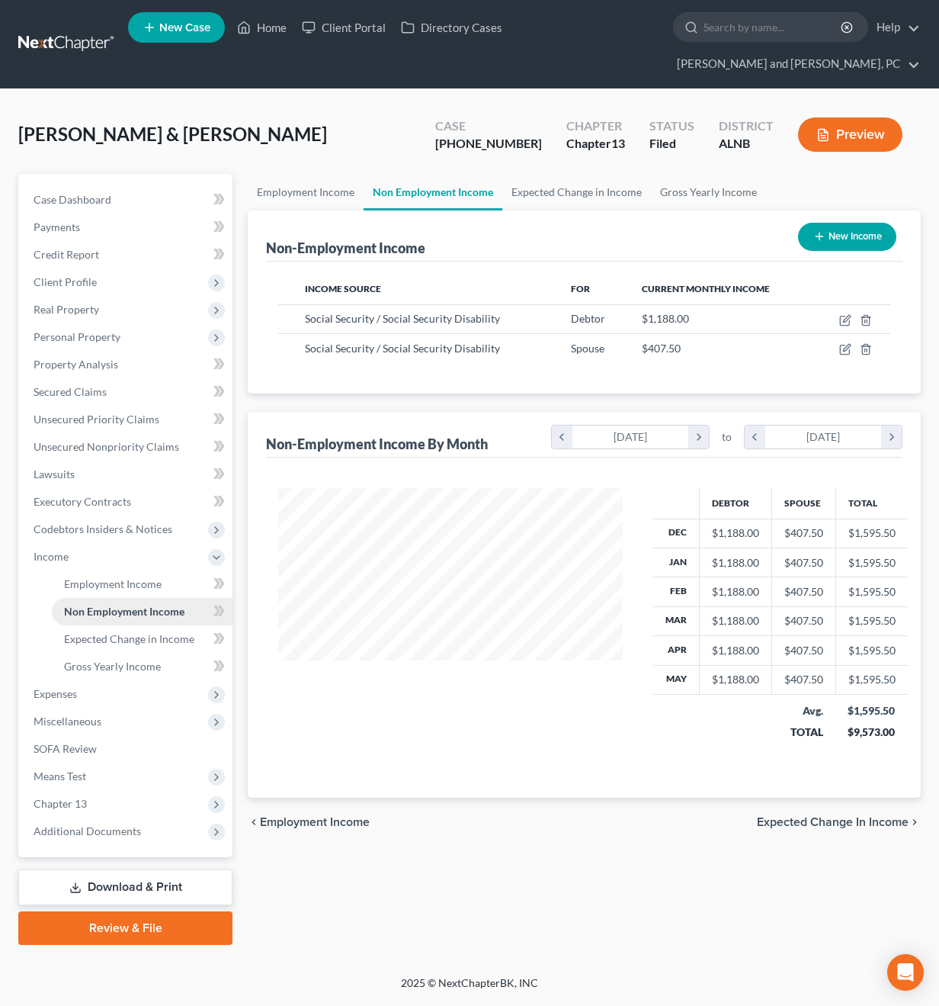
scroll to position [273, 375]
click at [81, 680] on span "Expenses" at bounding box center [126, 693] width 211 height 27
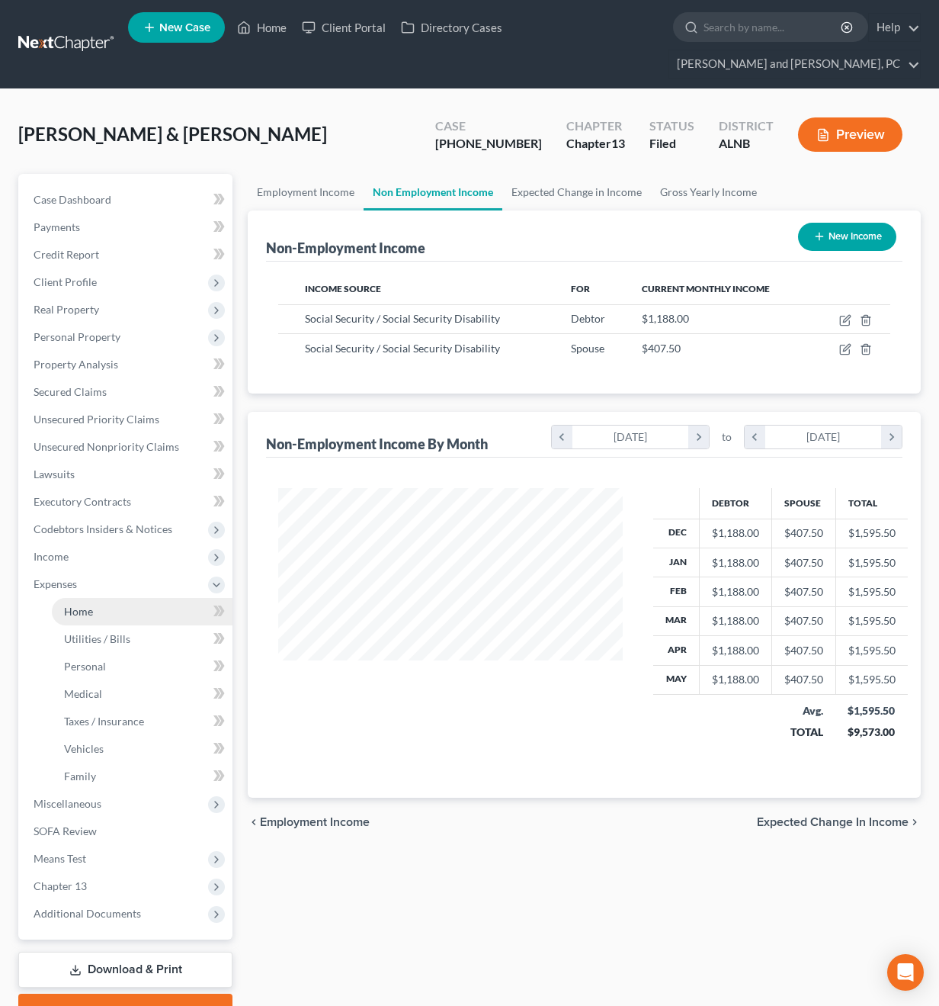
click at [92, 605] on span "Home" at bounding box center [78, 611] width 29 height 13
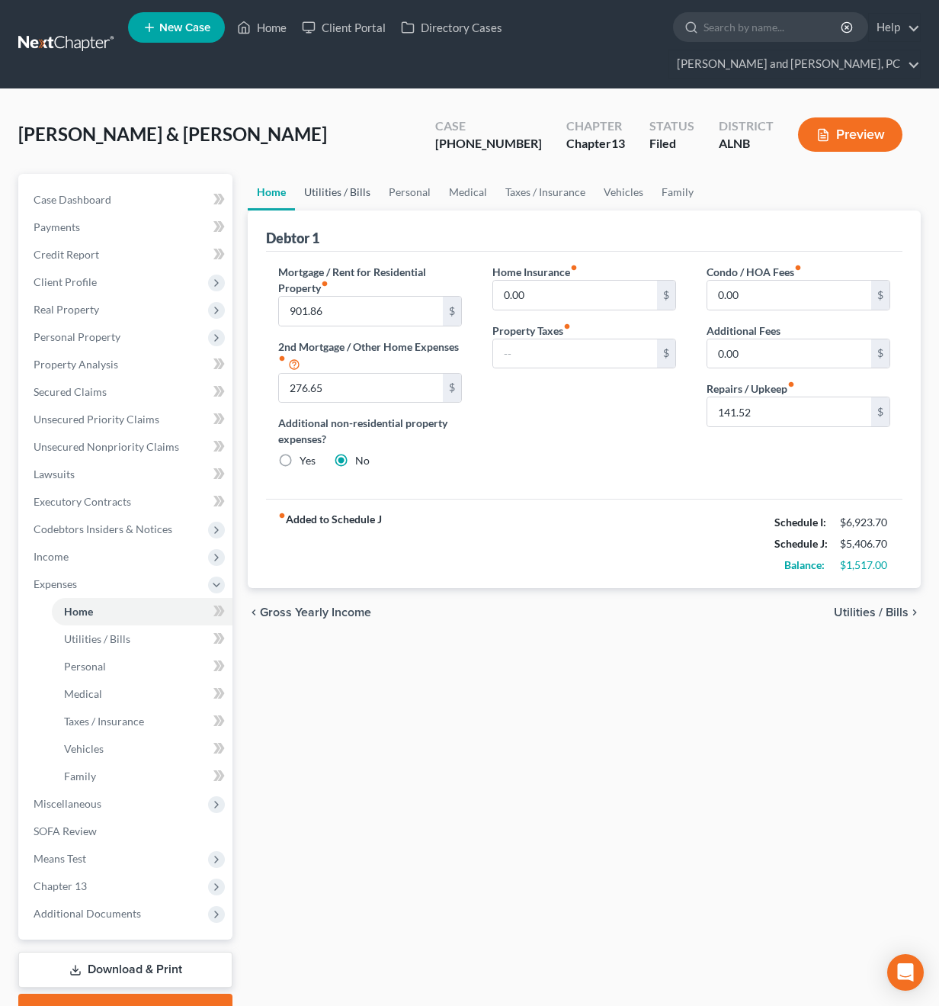
click at [322, 174] on link "Utilities / Bills" at bounding box center [337, 192] width 85 height 37
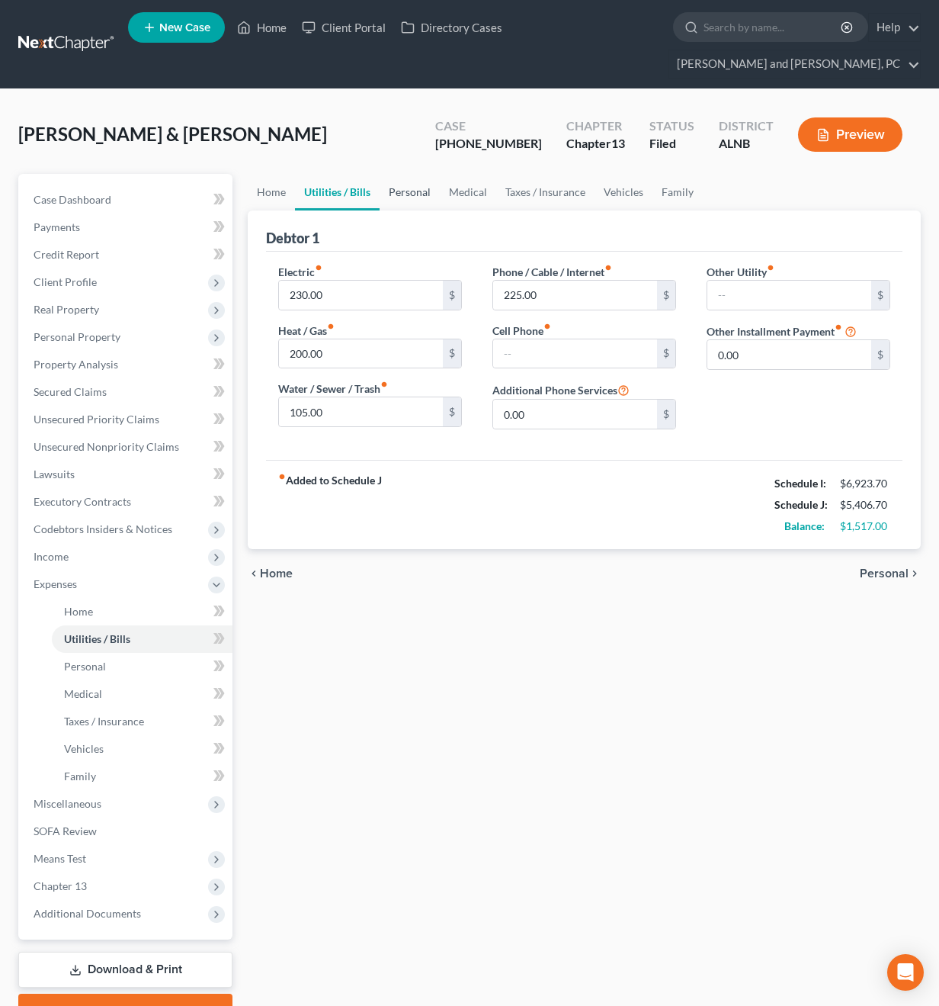
click at [412, 174] on link "Personal" at bounding box center [410, 192] width 60 height 37
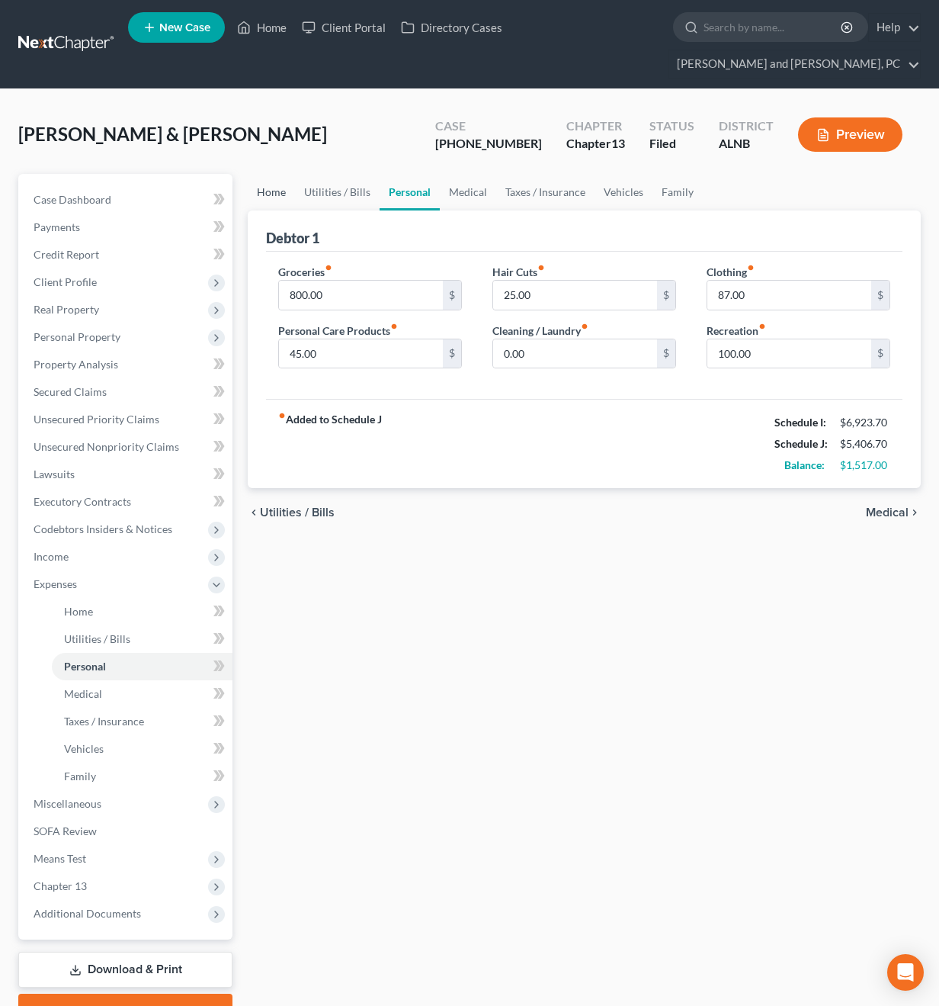
click at [281, 174] on link "Home" at bounding box center [271, 192] width 47 height 37
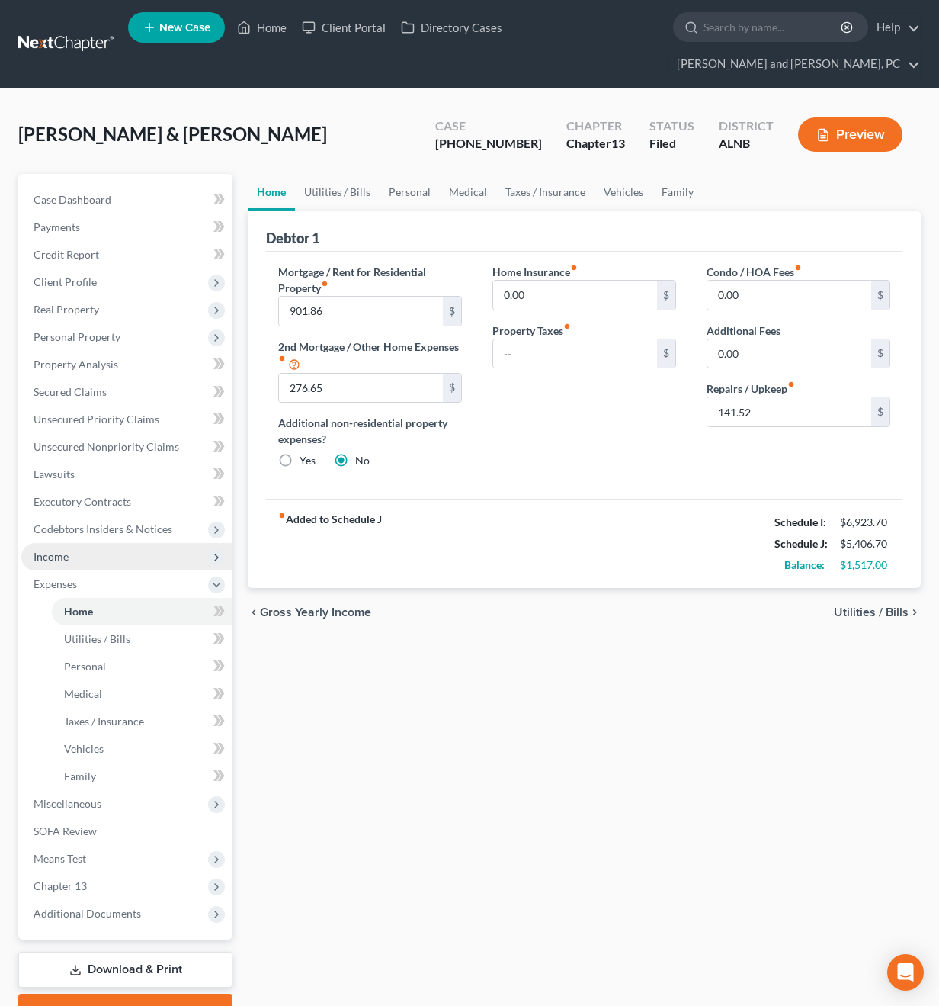
click at [111, 543] on span "Income" at bounding box center [126, 556] width 211 height 27
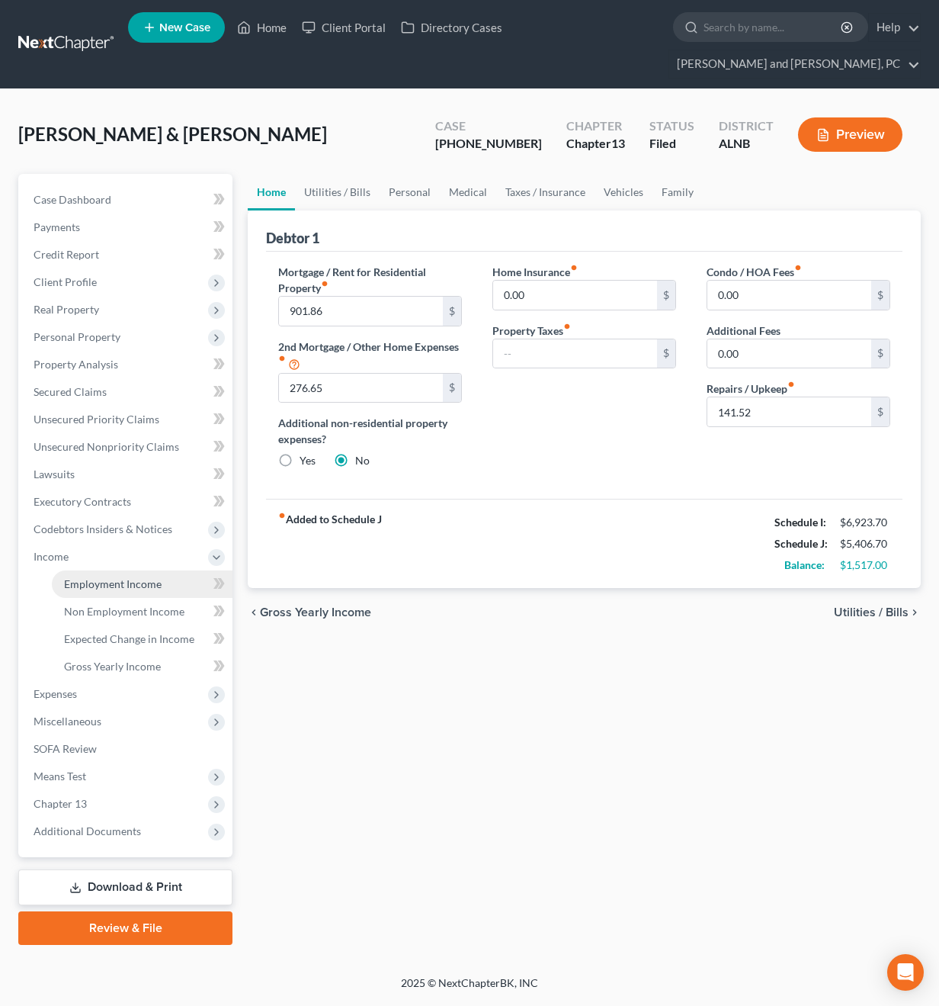
click at [111, 577] on span "Employment Income" at bounding box center [113, 583] width 98 height 13
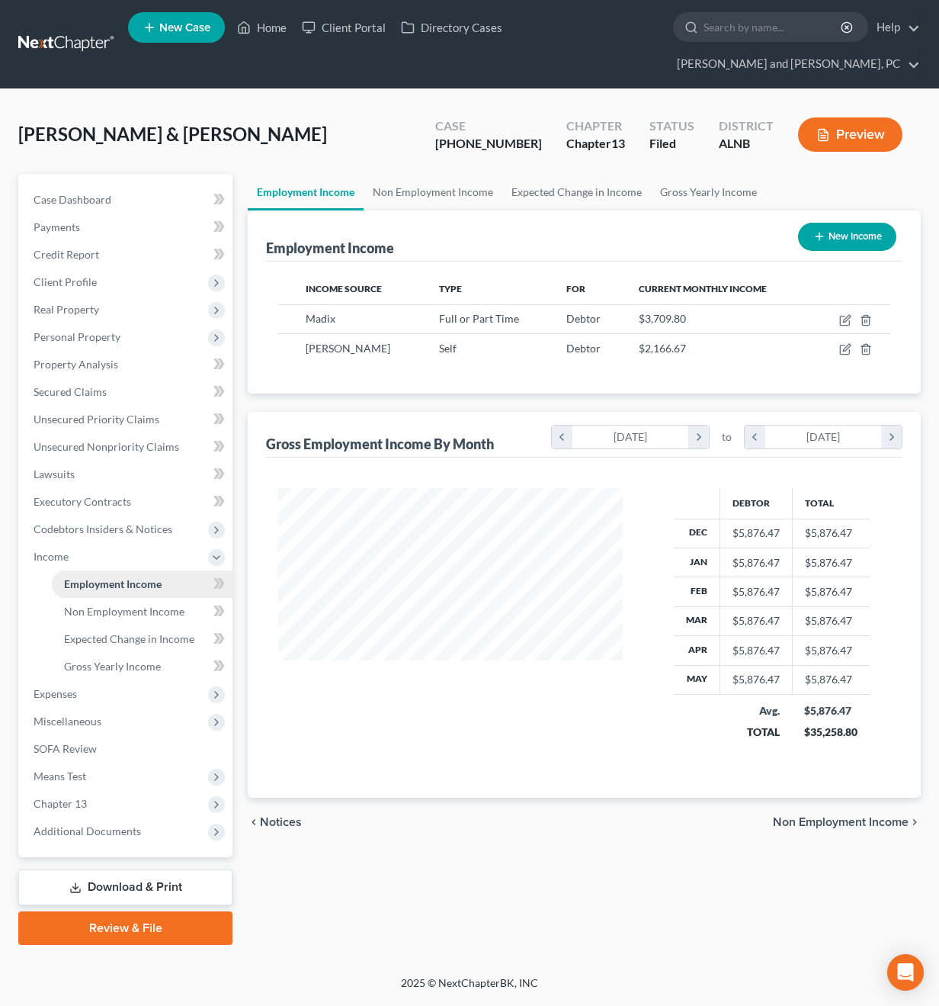
scroll to position [273, 375]
click at [683, 174] on link "Gross Yearly Income" at bounding box center [708, 192] width 115 height 37
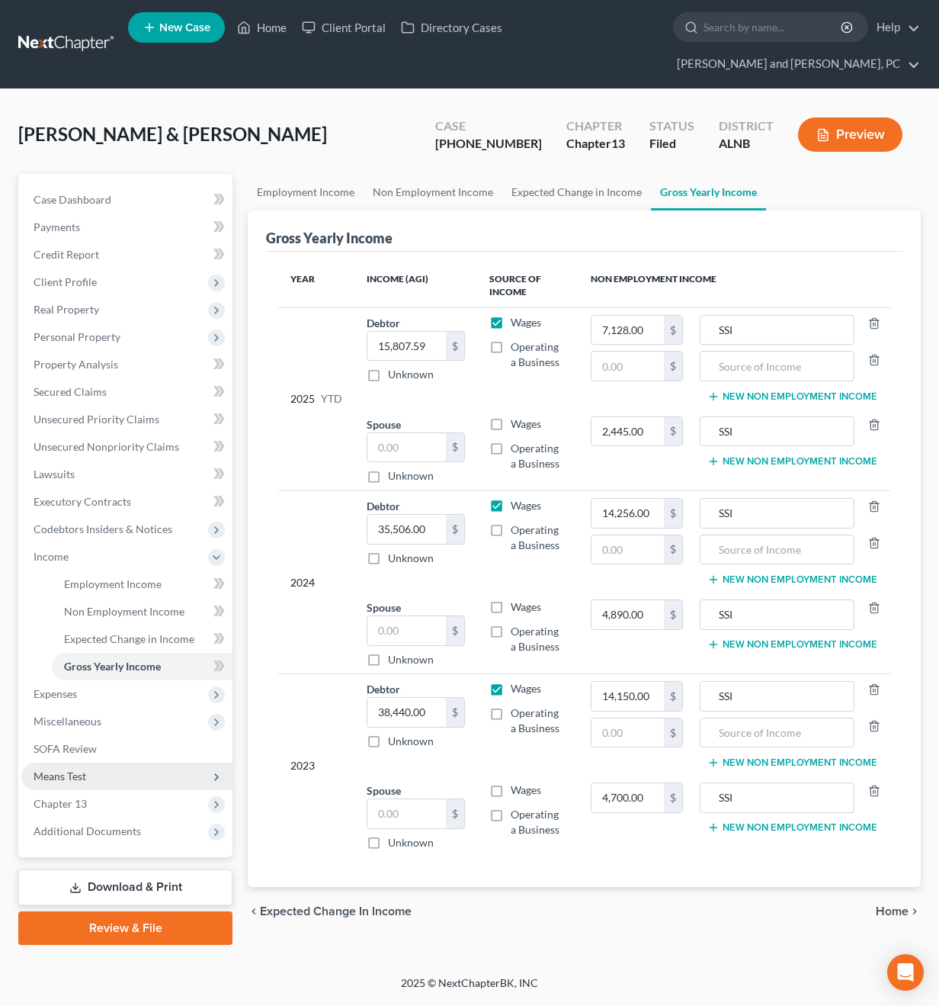
click at [105, 763] on span "Means Test" at bounding box center [126, 776] width 211 height 27
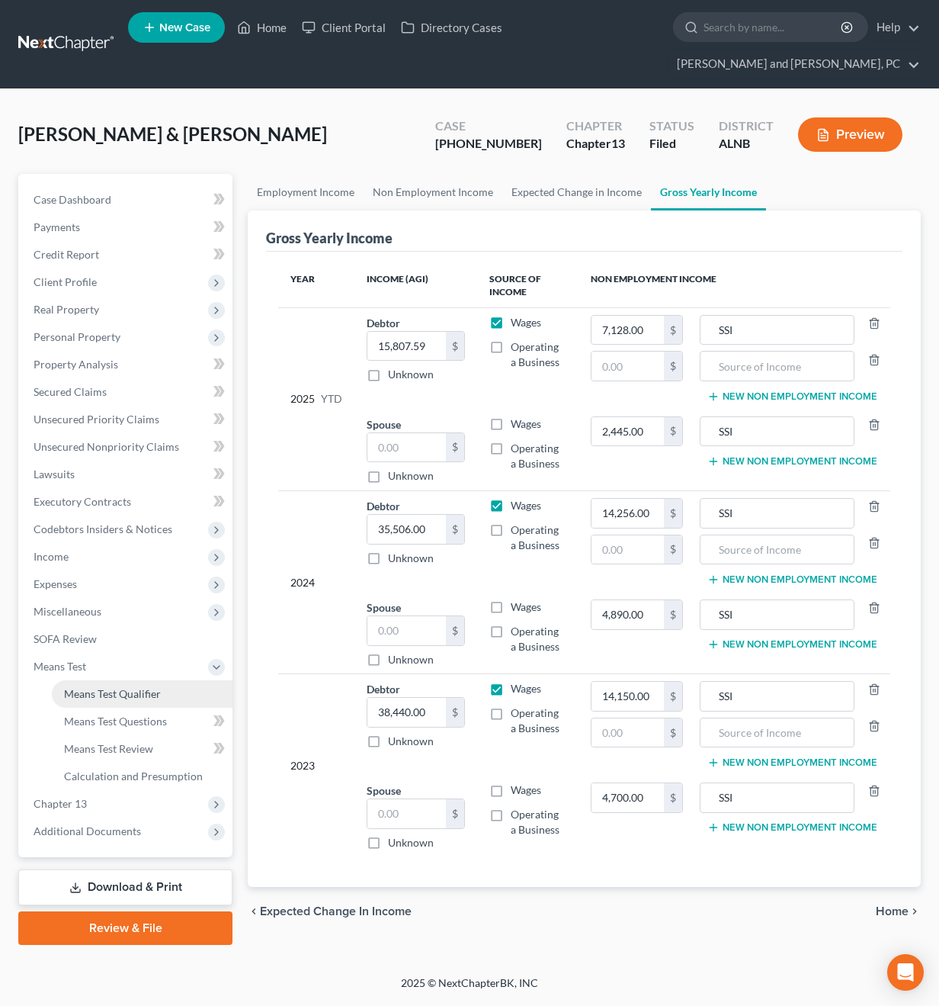
click at [109, 680] on link "Means Test Qualifier" at bounding box center [142, 693] width 181 height 27
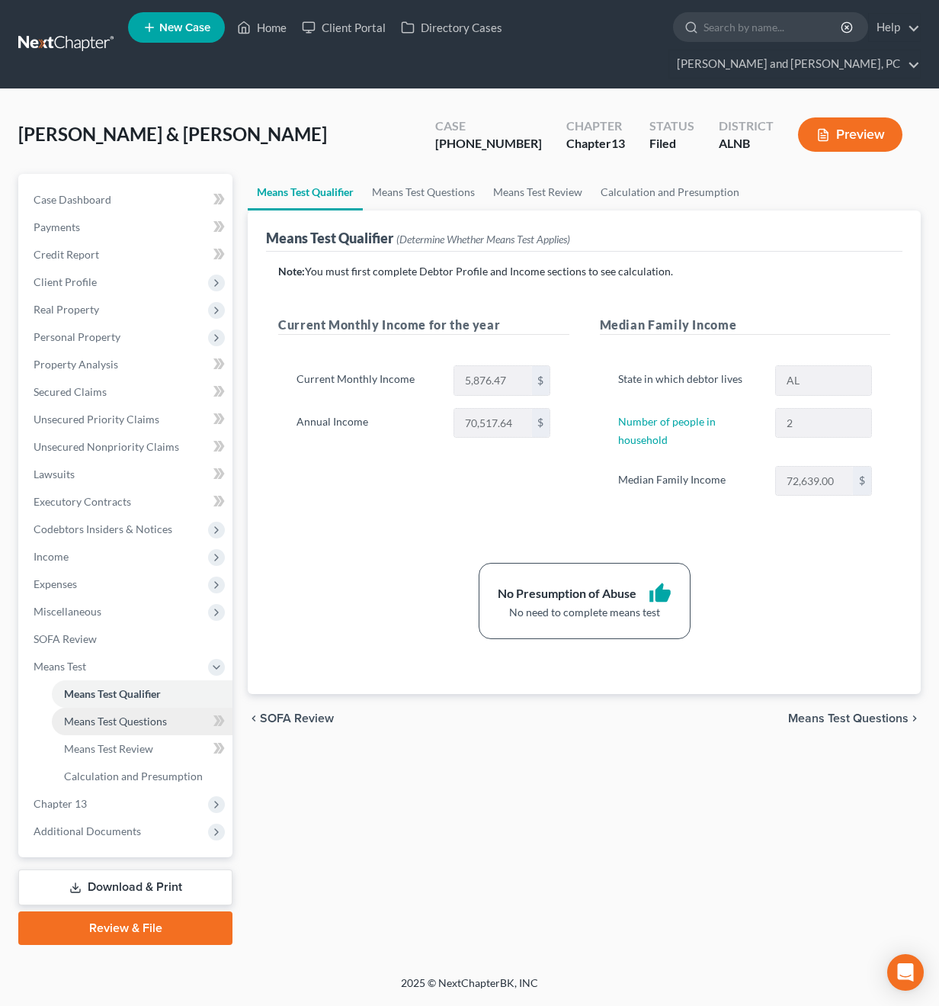
click at [110, 715] on span "Means Test Questions" at bounding box center [115, 721] width 103 height 13
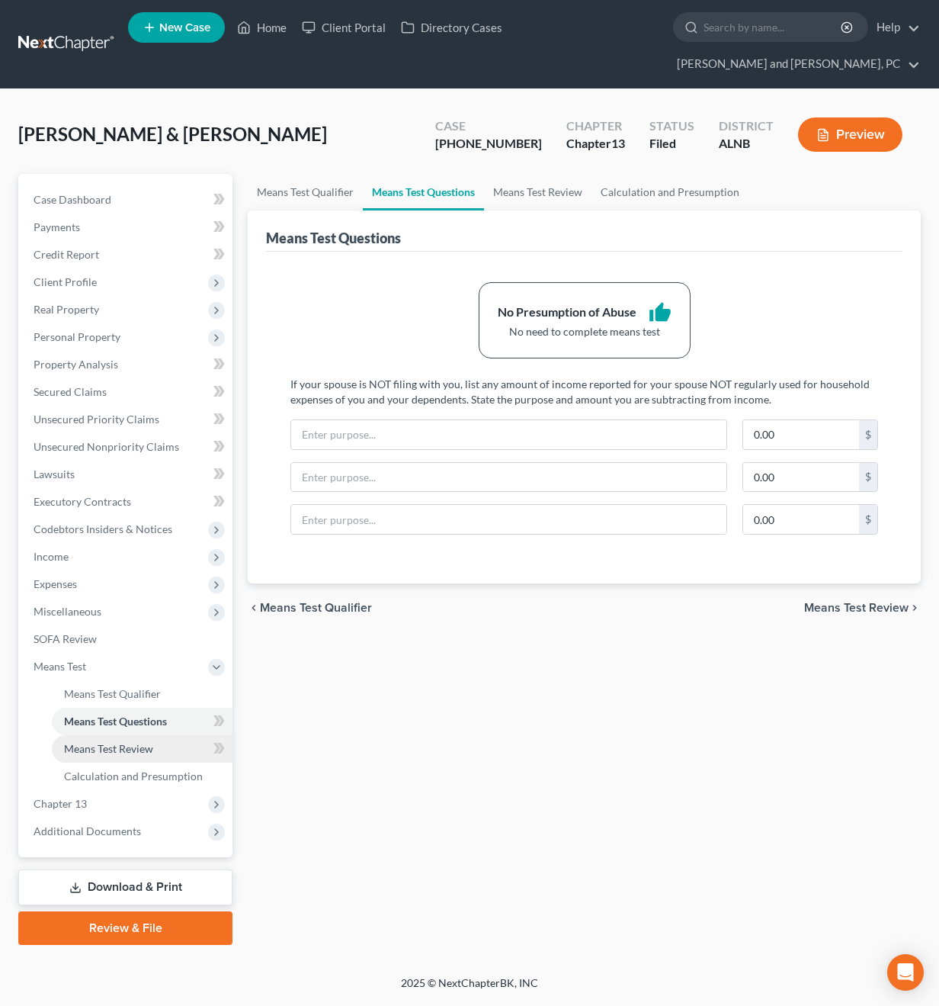
click at [111, 742] on span "Means Test Review" at bounding box center [108, 748] width 89 height 13
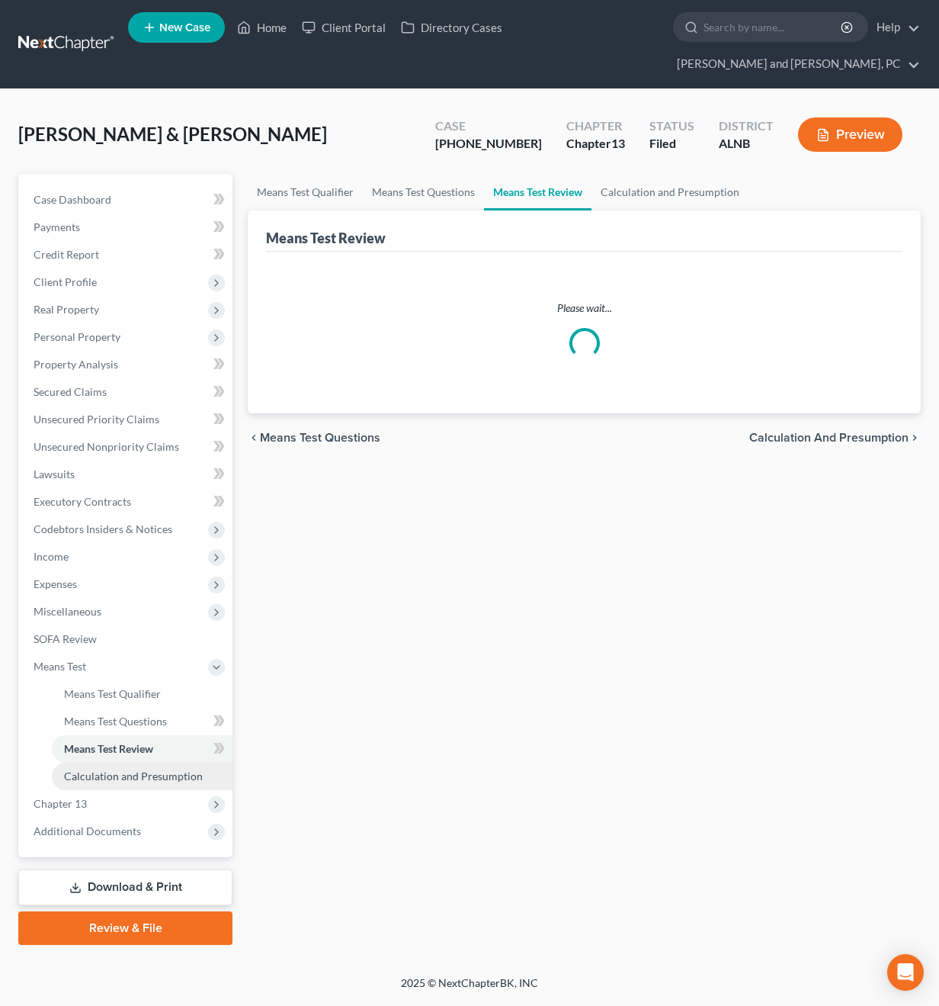
click at [112, 763] on link "Calculation and Presumption" at bounding box center [142, 776] width 181 height 27
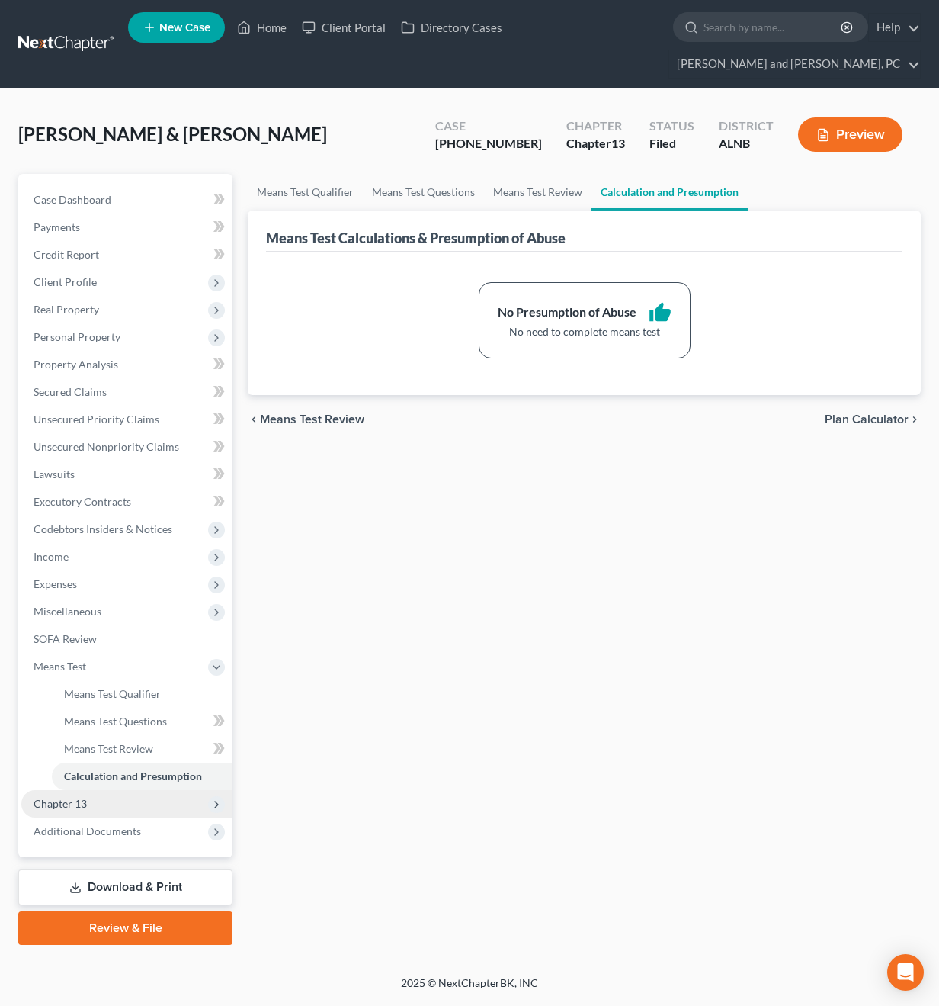
click at [107, 790] on span "Chapter 13" at bounding box center [126, 803] width 211 height 27
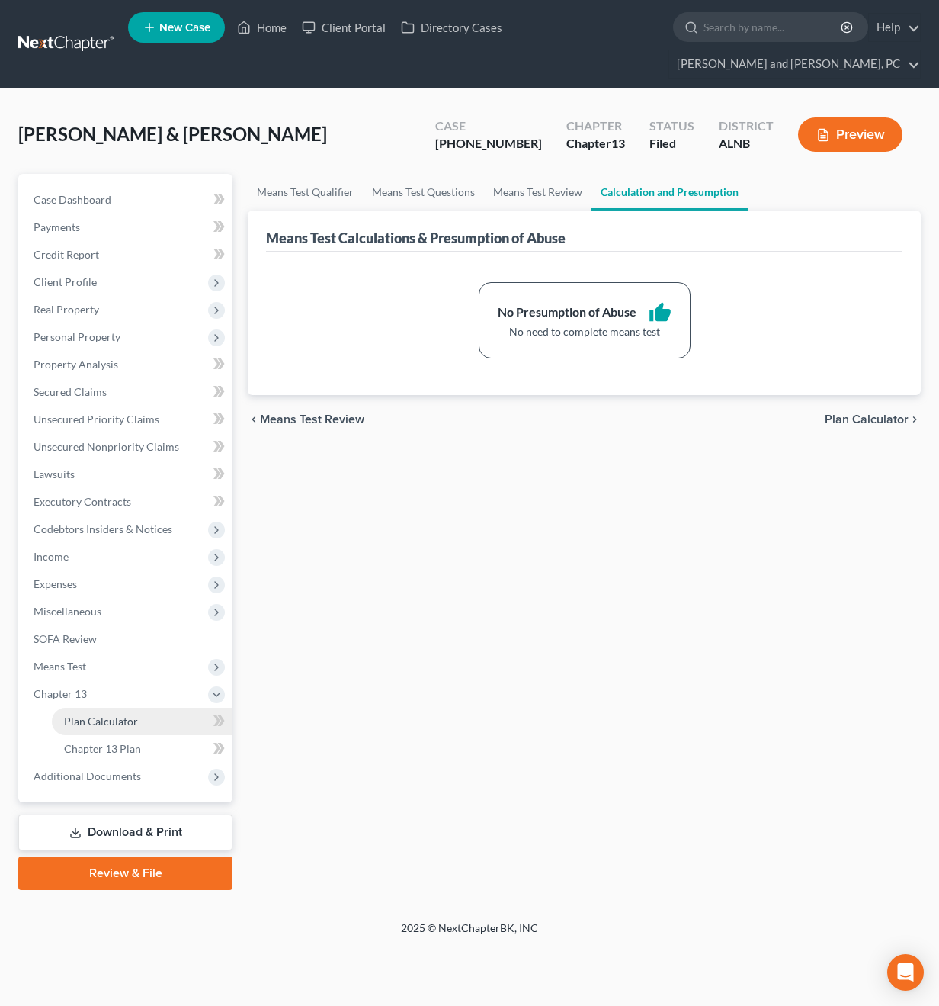
click at [102, 708] on link "Plan Calculator" at bounding box center [142, 721] width 181 height 27
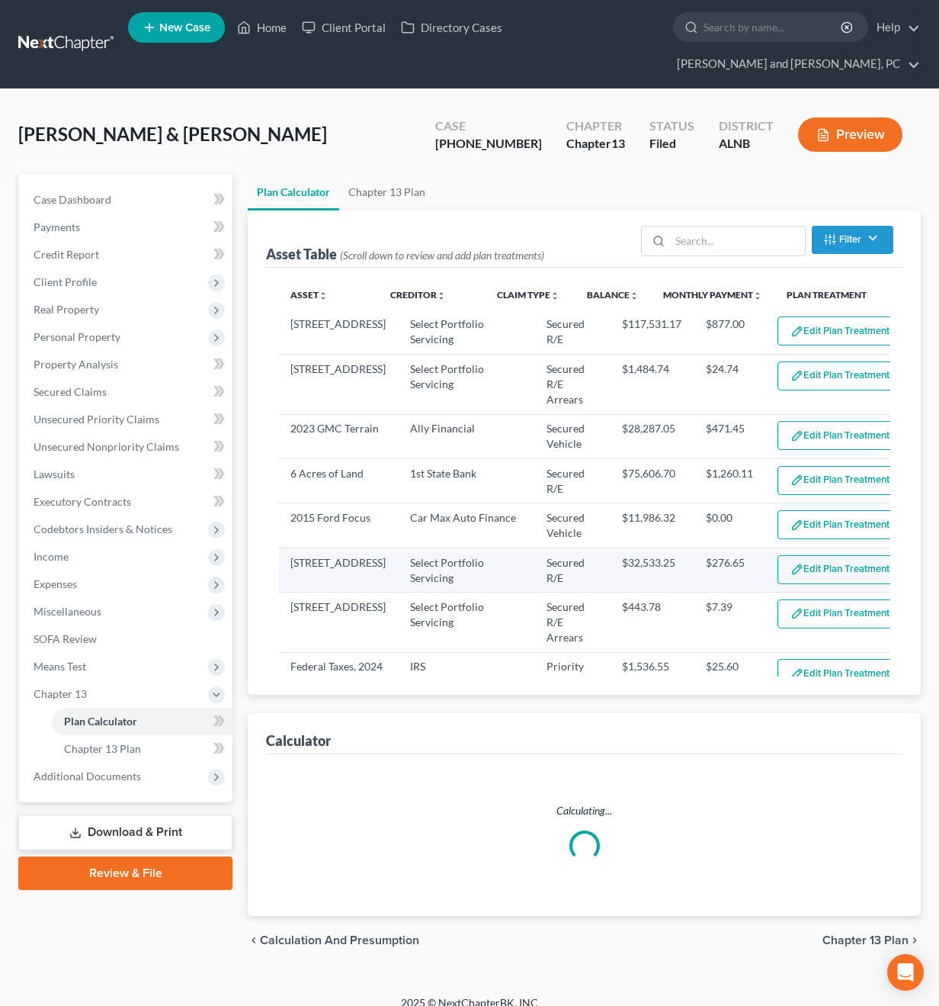
select select "59"
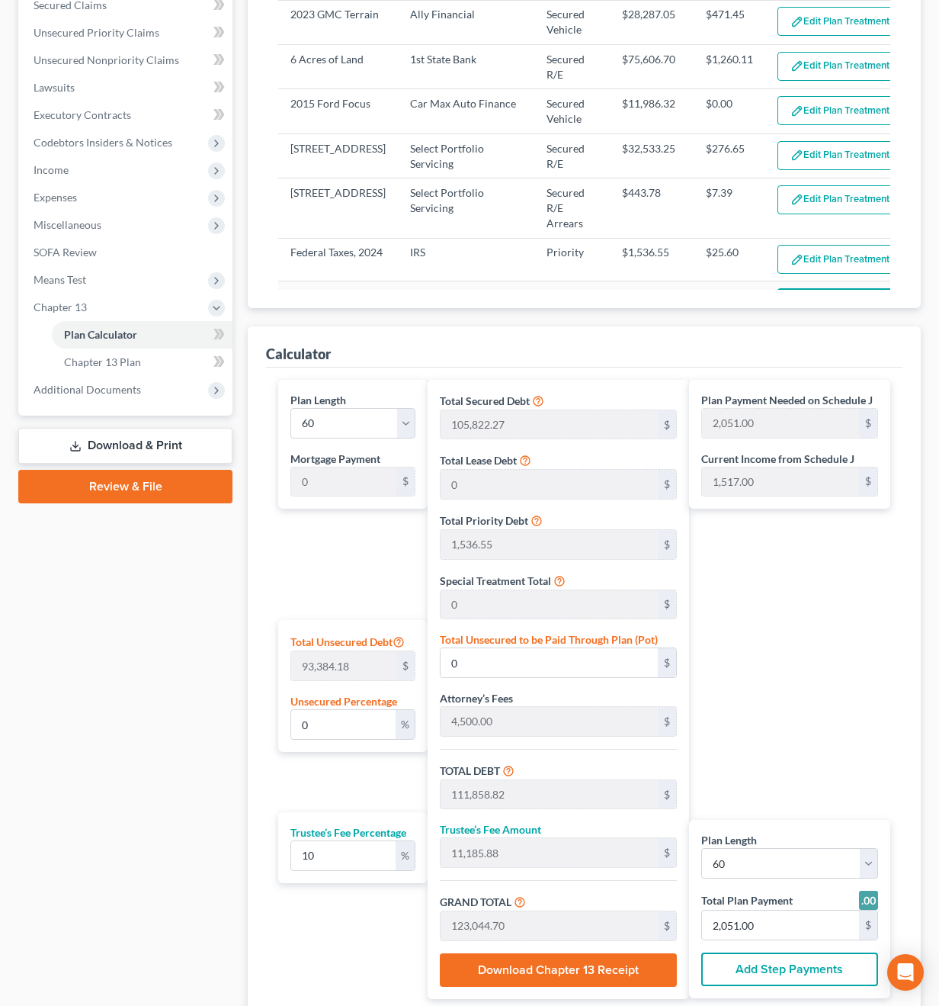
scroll to position [389, 0]
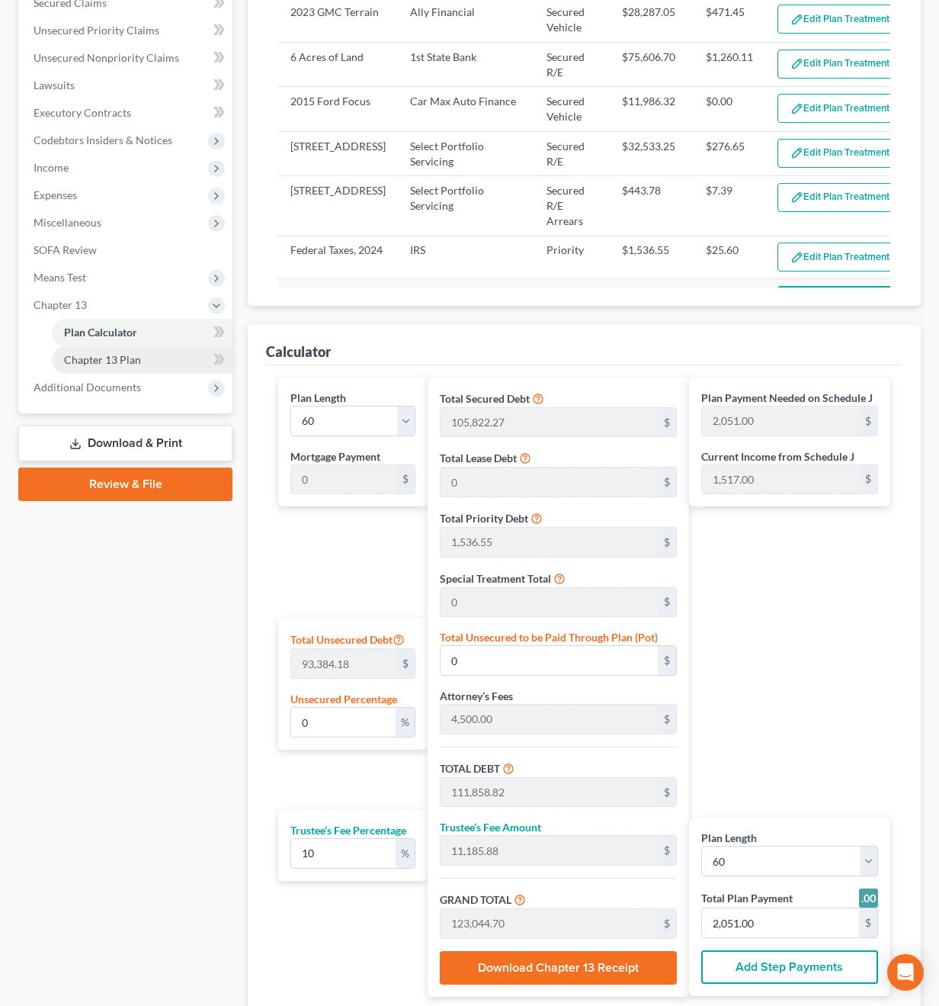
click at [124, 353] on span "Chapter 13 Plan" at bounding box center [102, 359] width 77 height 13
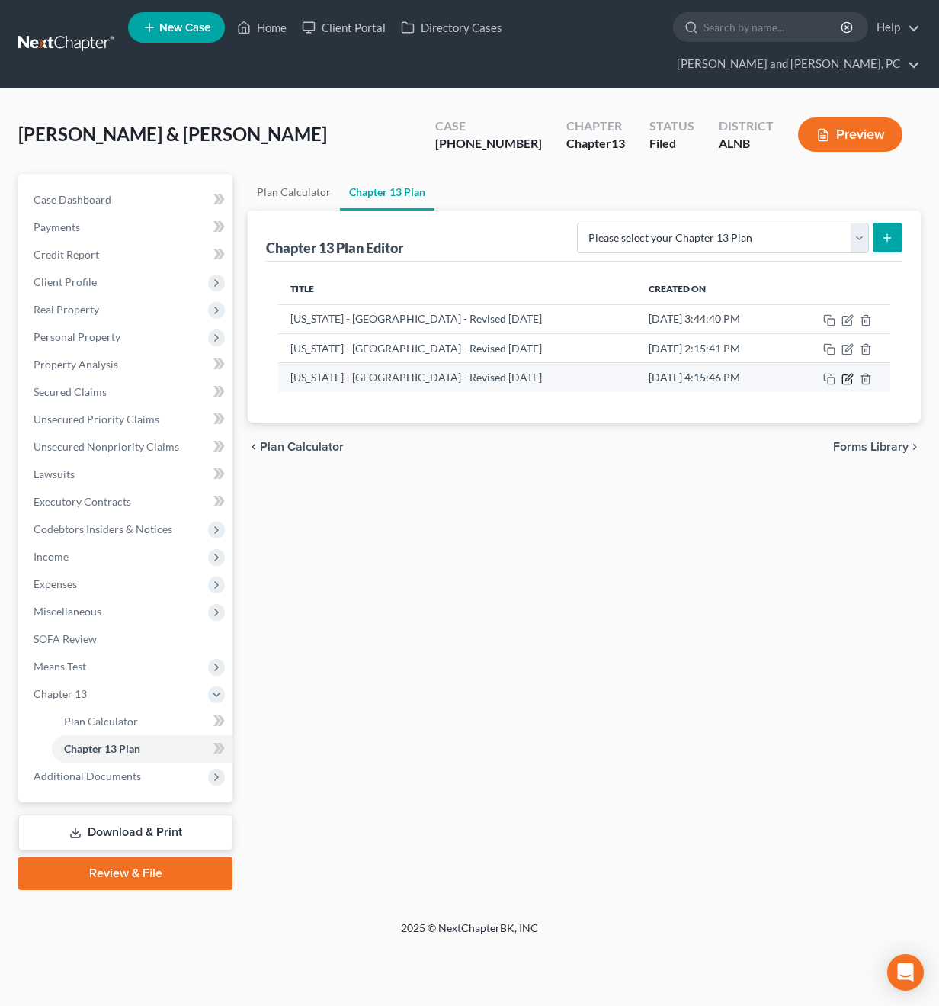
click at [849, 374] on icon "button" at bounding box center [849, 377] width 7 height 7
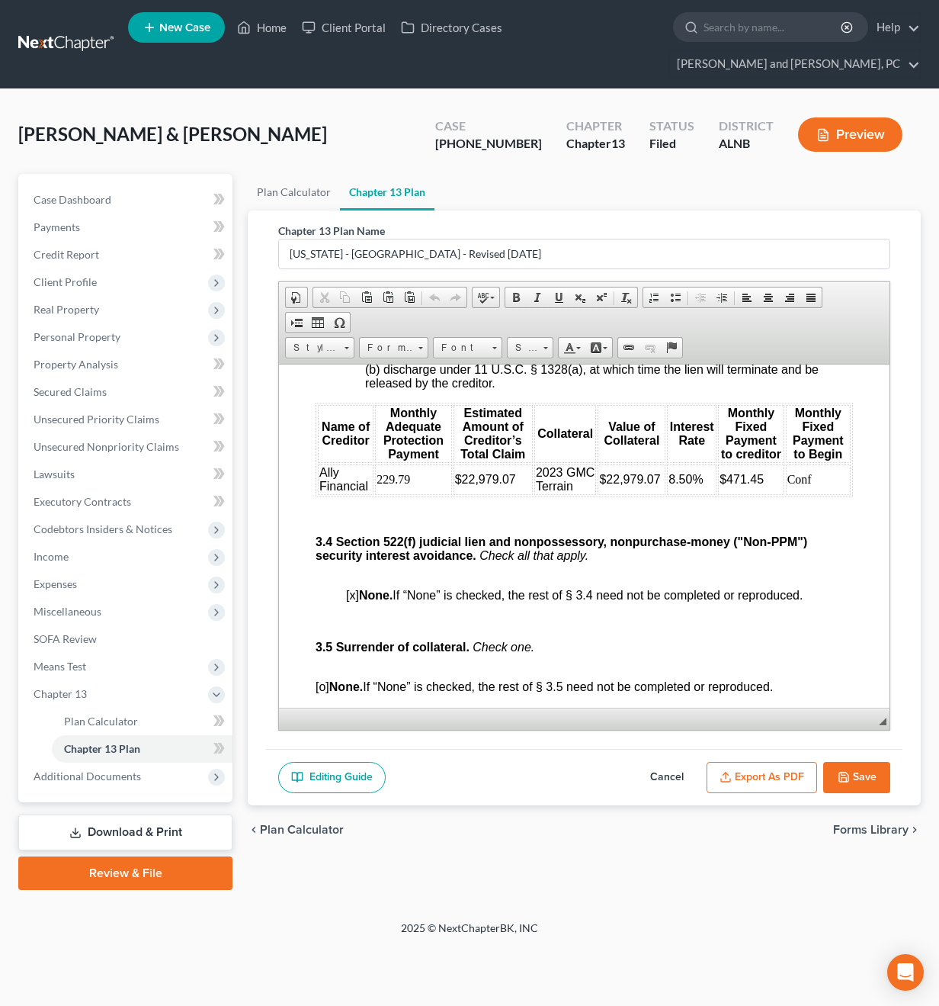
scroll to position [3370, 0]
